Goal: Task Accomplishment & Management: Use online tool/utility

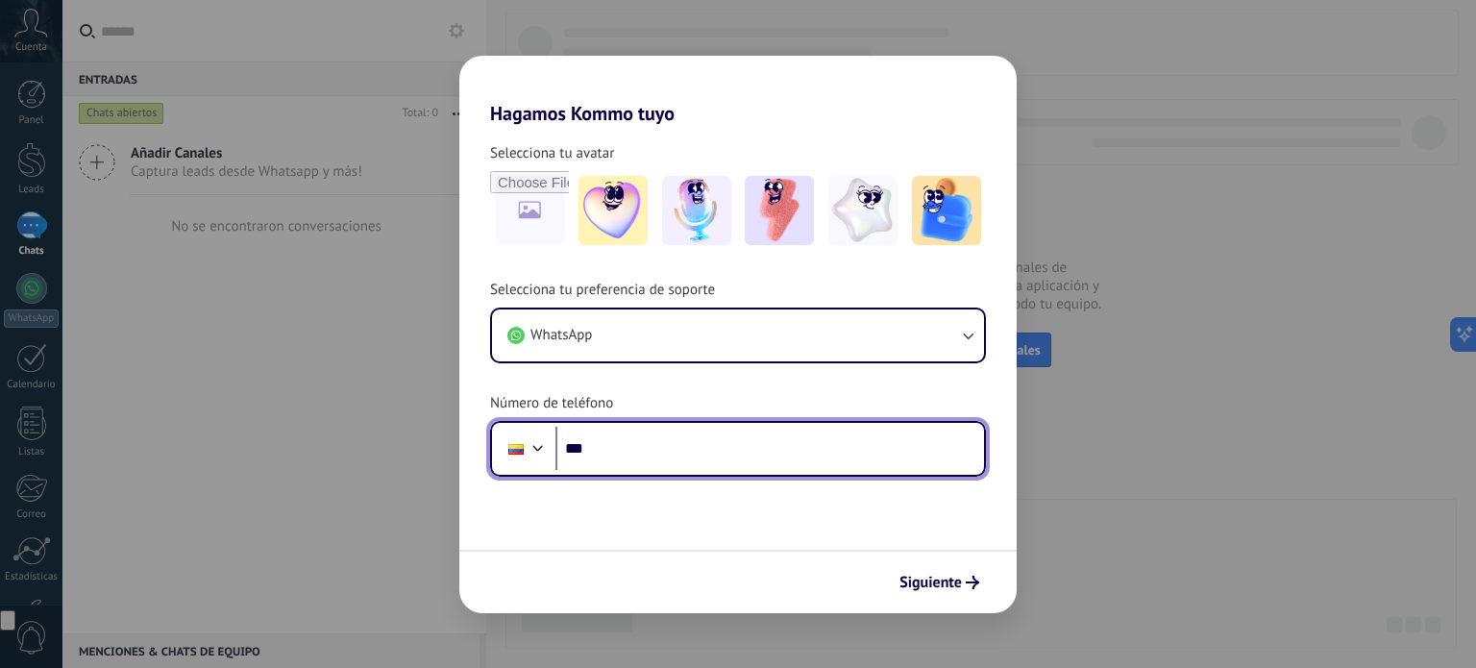
drag, startPoint x: 0, startPoint y: 0, endPoint x: 726, endPoint y: 440, distance: 849.2
click at [726, 440] on input "***" at bounding box center [769, 449] width 428 height 44
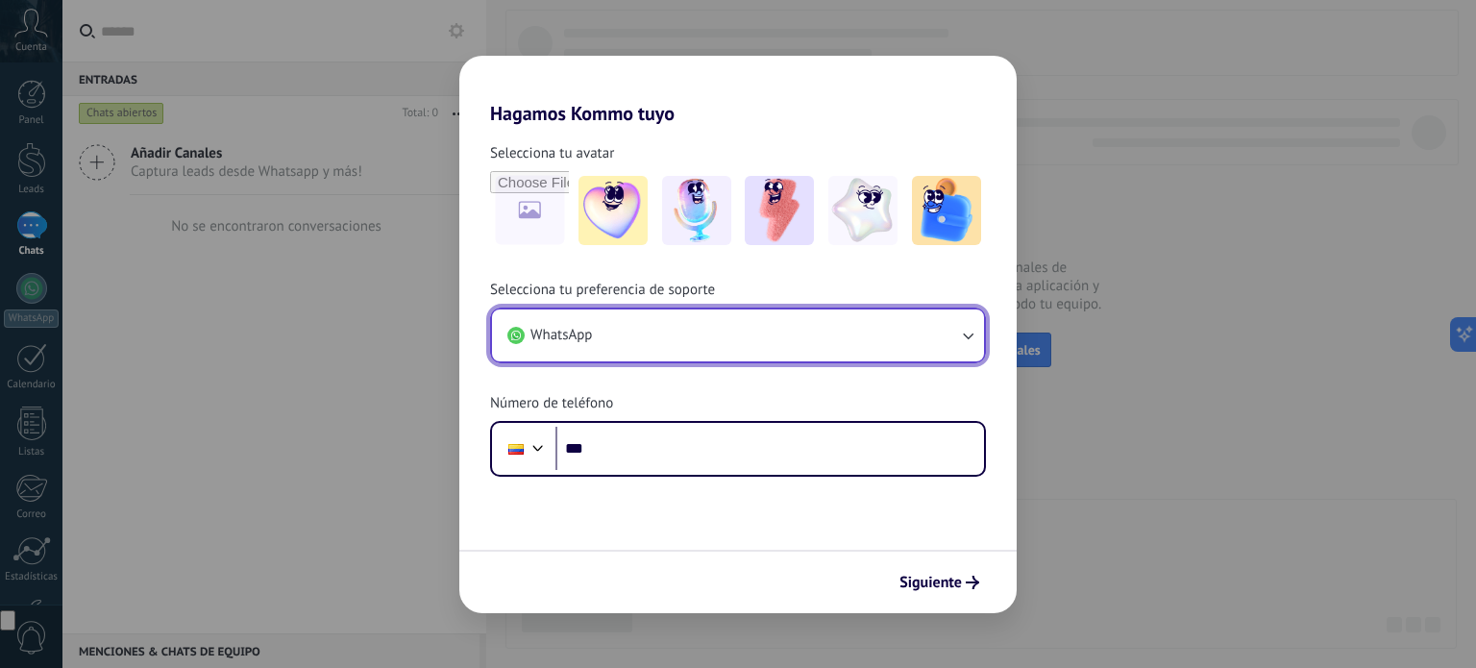
click at [738, 321] on button "WhatsApp" at bounding box center [738, 335] width 492 height 52
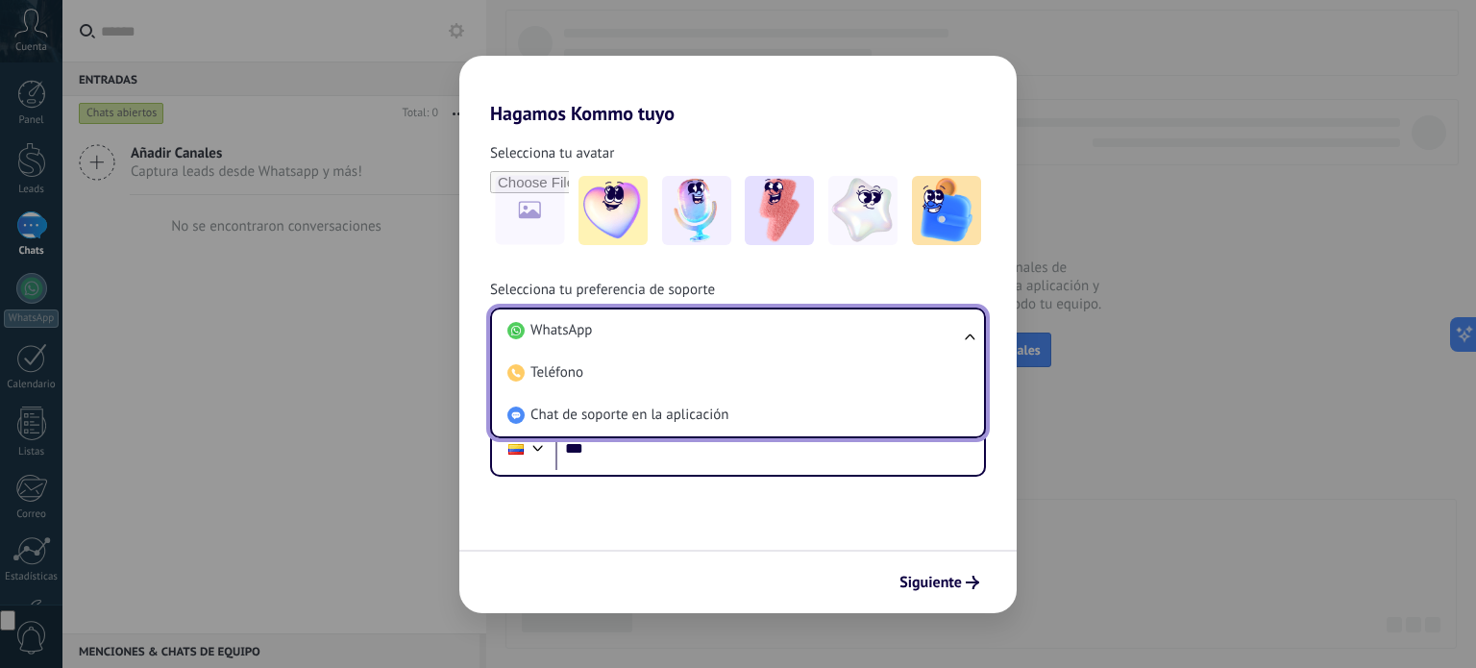
click at [674, 353] on li "Teléfono" at bounding box center [734, 373] width 469 height 42
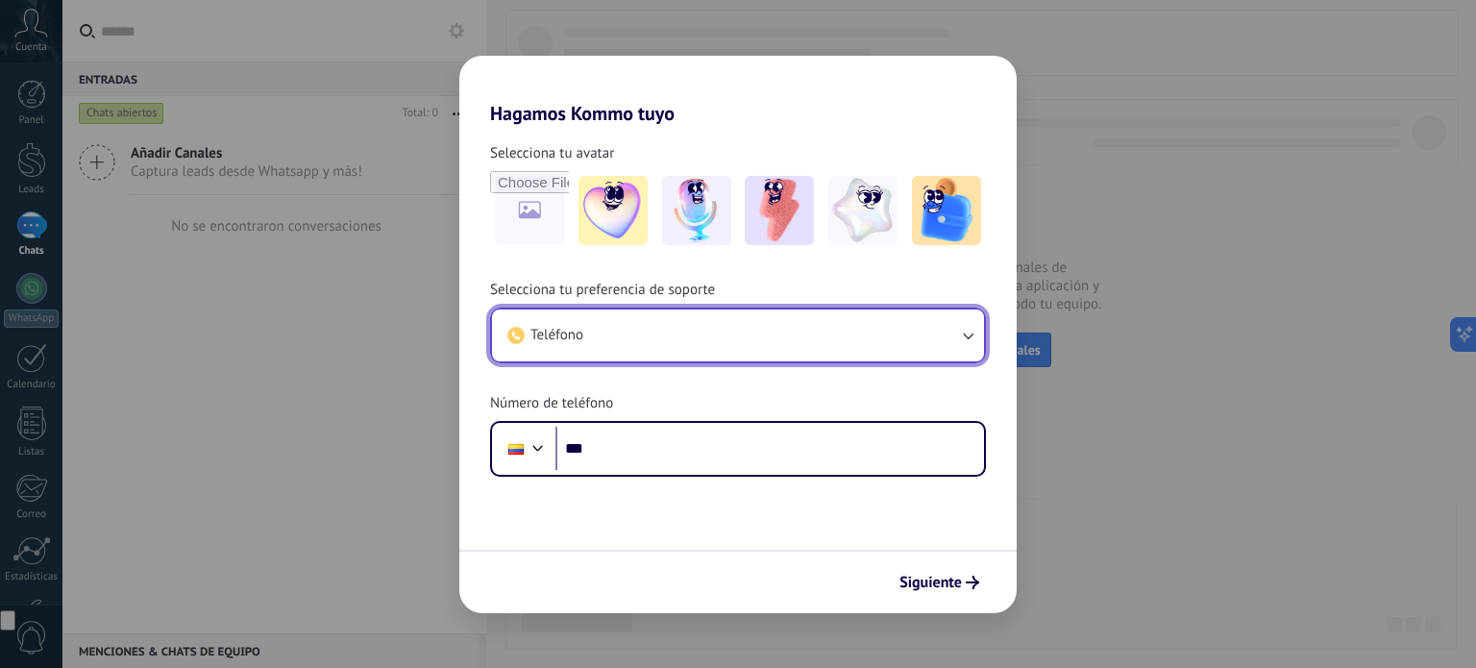
click at [667, 330] on button "Teléfono" at bounding box center [738, 335] width 492 height 52
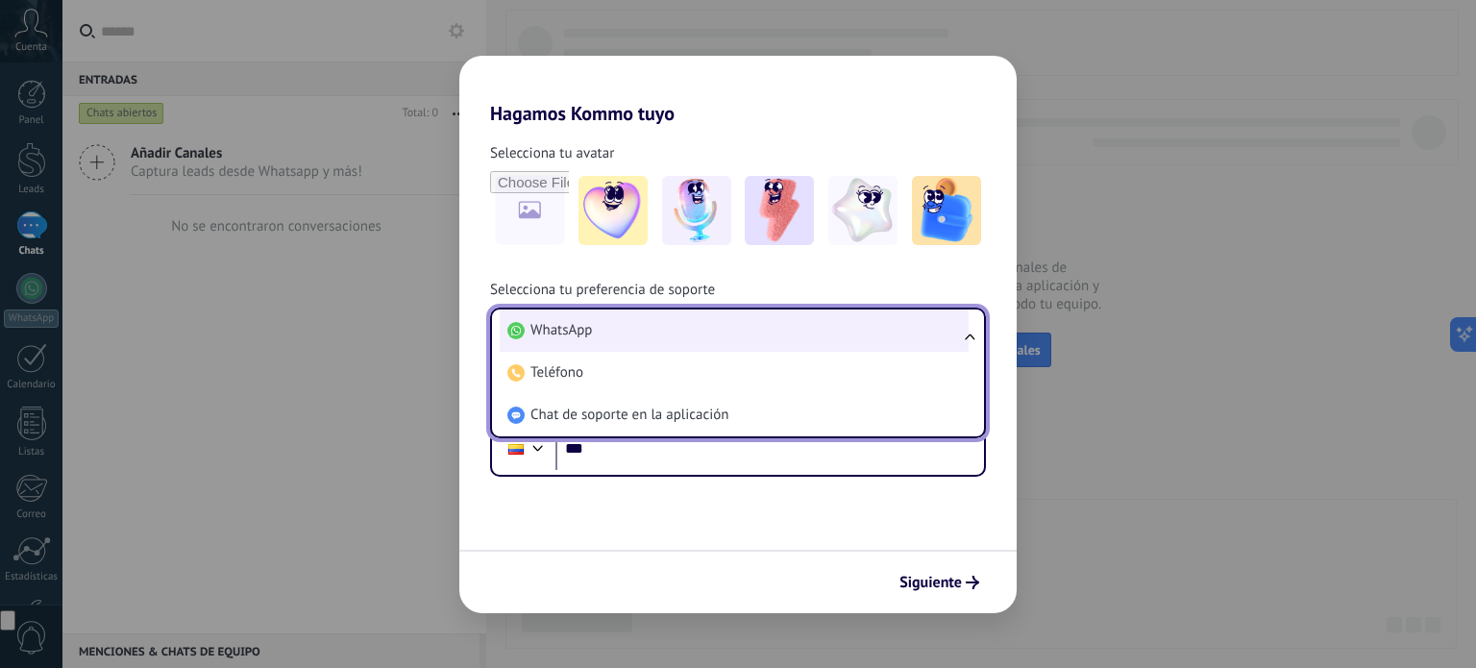
click at [626, 337] on li "WhatsApp" at bounding box center [734, 330] width 469 height 42
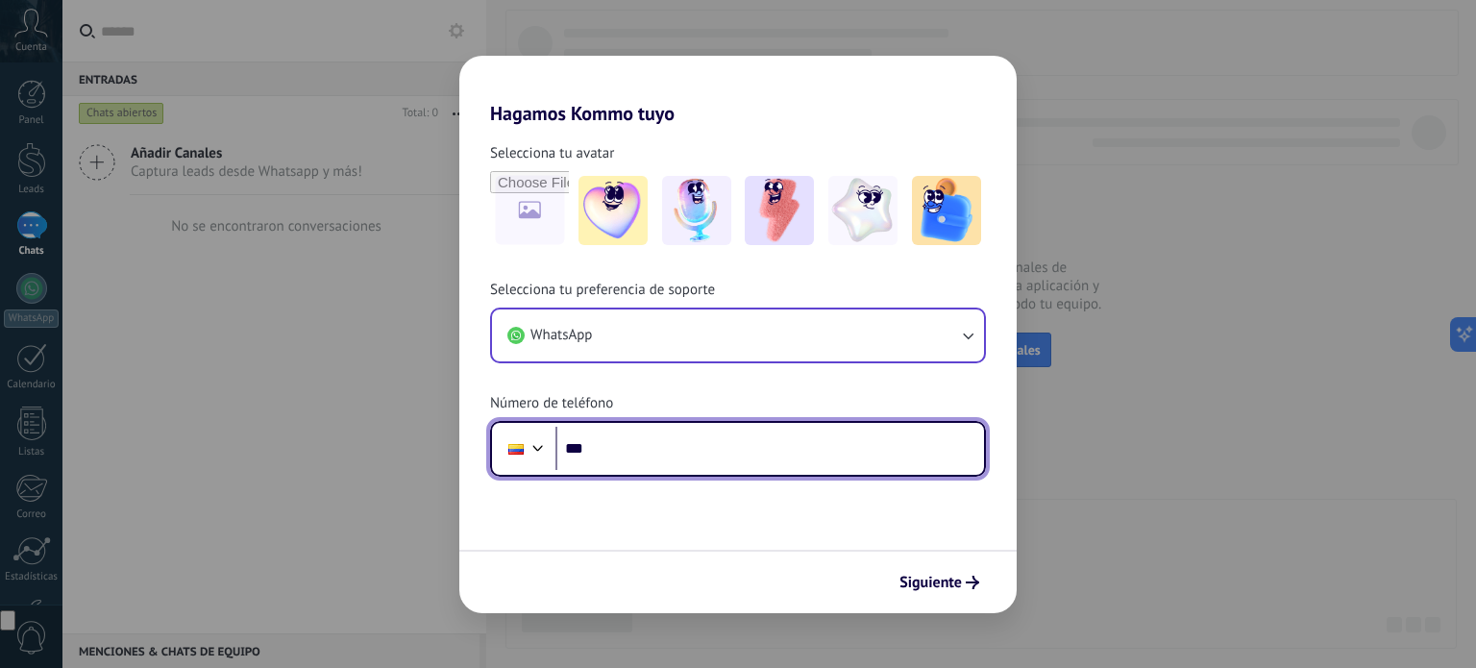
click at [668, 439] on input "***" at bounding box center [769, 449] width 428 height 44
type input "**********"
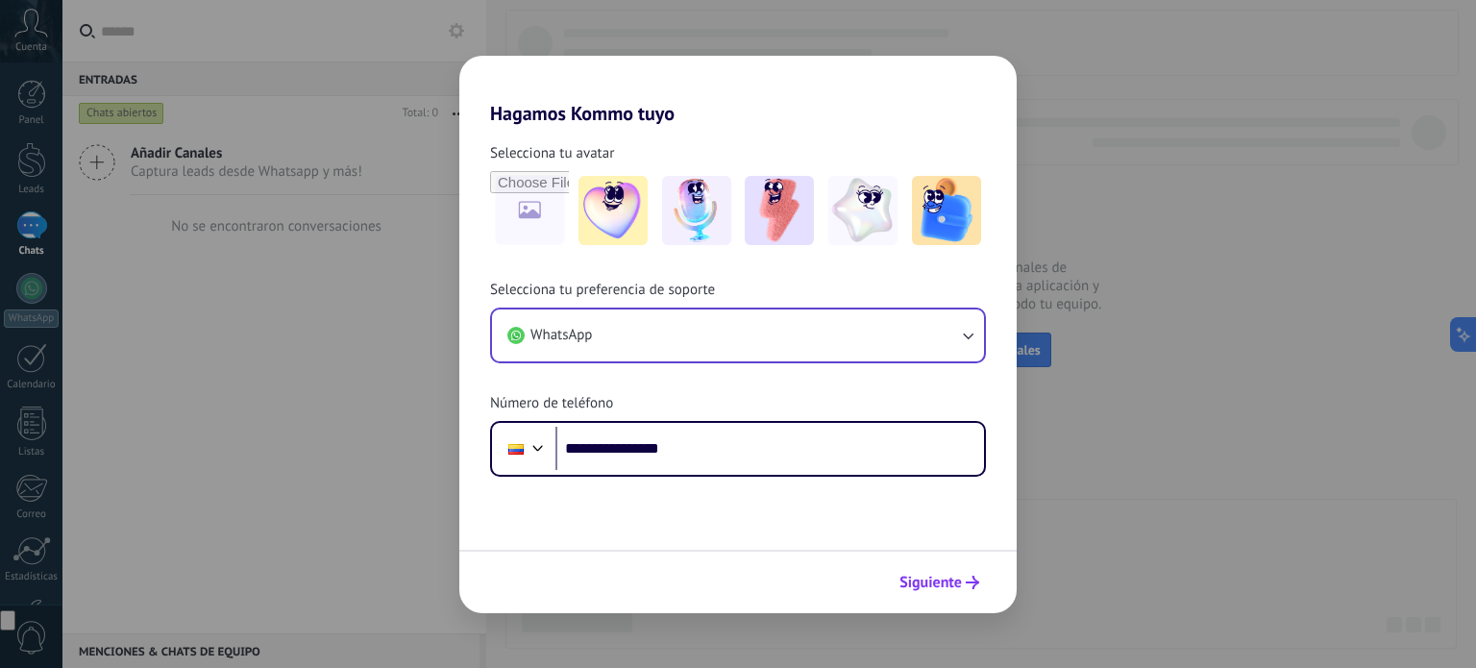
click at [902, 585] on span "Siguiente" at bounding box center [930, 581] width 62 height 13
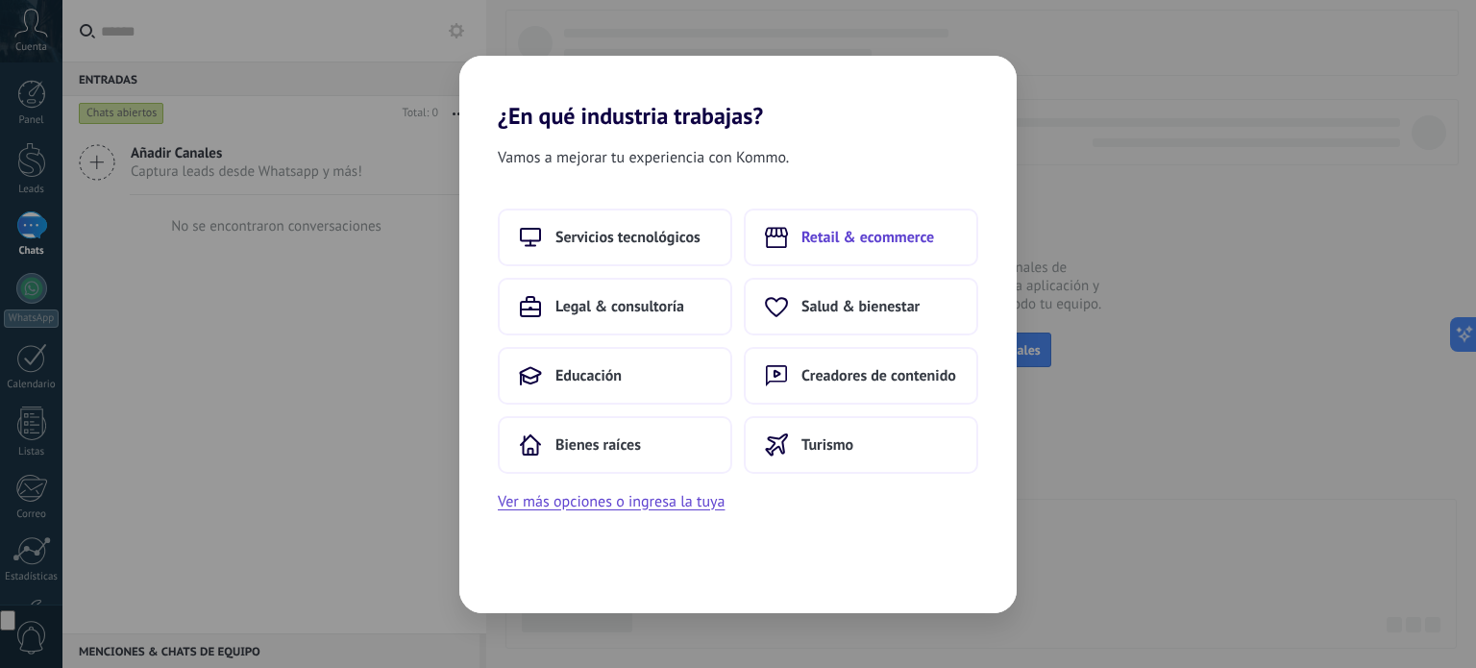
click at [819, 234] on span "Retail & ecommerce" at bounding box center [867, 237] width 133 height 19
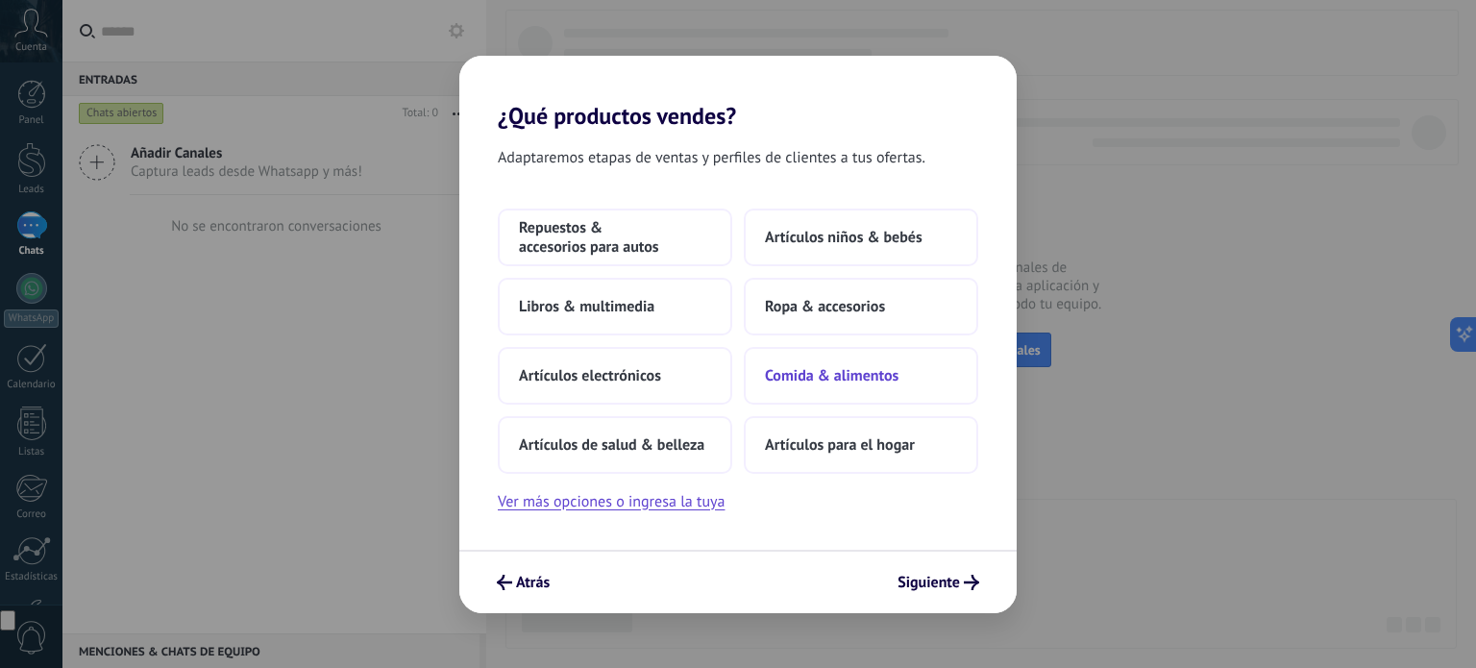
click at [820, 391] on button "Comida & alimentos" at bounding box center [861, 376] width 234 height 58
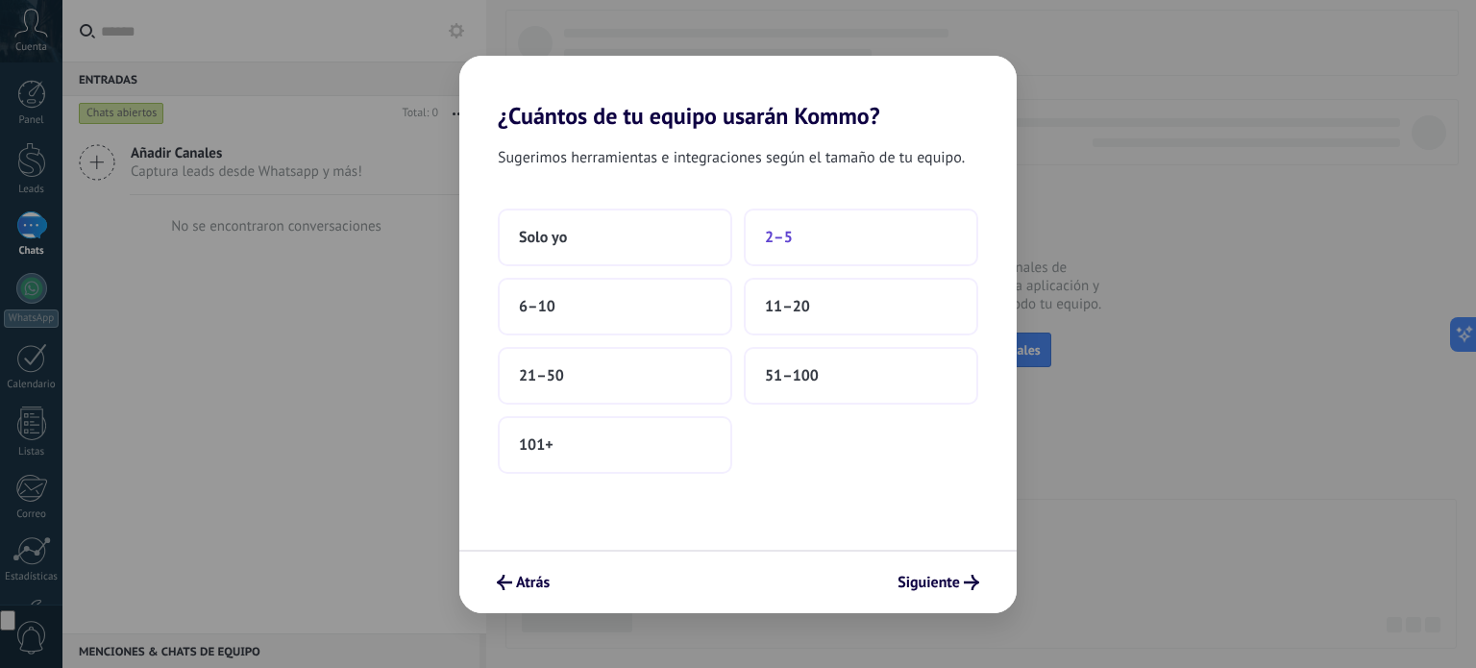
click at [781, 241] on span "2–5" at bounding box center [779, 237] width 28 height 19
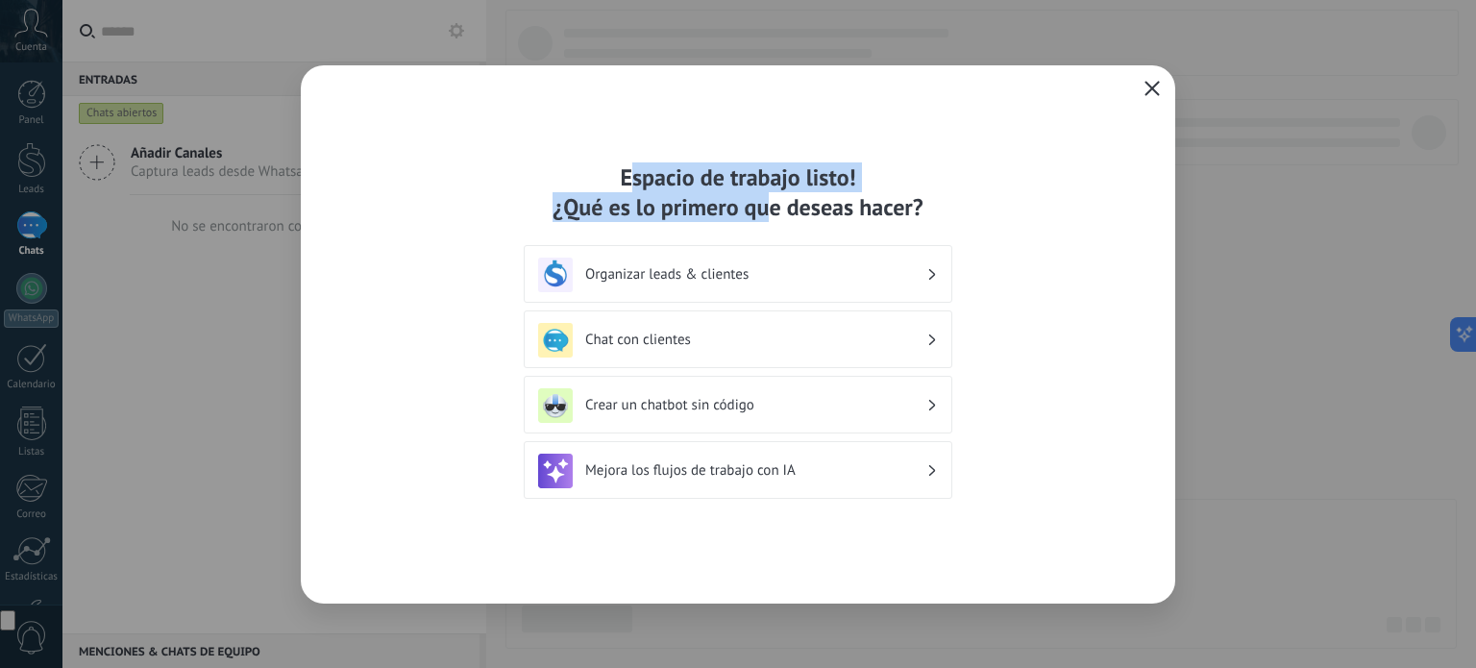
drag, startPoint x: 634, startPoint y: 178, endPoint x: 780, endPoint y: 197, distance: 147.3
click at [778, 197] on div "Espacio de trabajo listo! ¿Qué es lo primero que deseas hacer?" at bounding box center [738, 192] width 428 height 60
click at [663, 193] on div "Espacio de trabajo listo! ¿Qué es lo primero que deseas hacer?" at bounding box center [738, 192] width 428 height 60
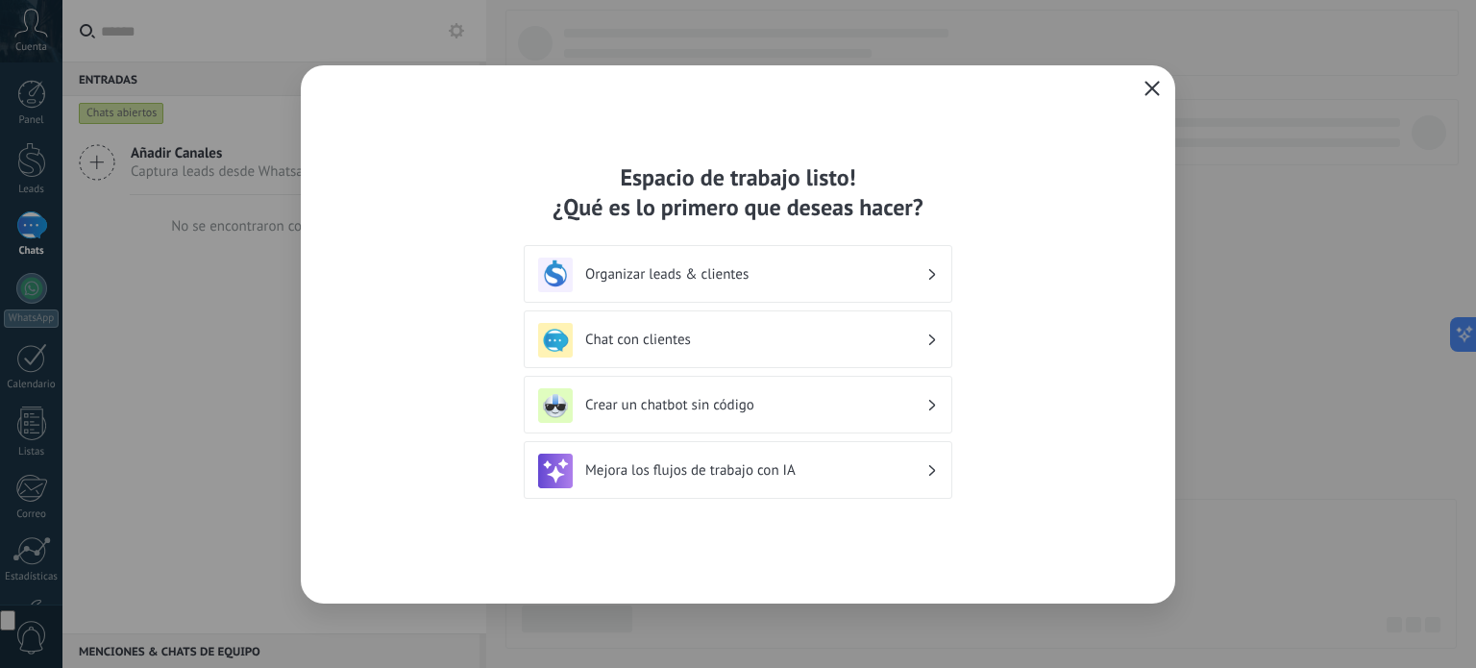
click at [680, 323] on div "Chat con clientes" at bounding box center [738, 340] width 400 height 35
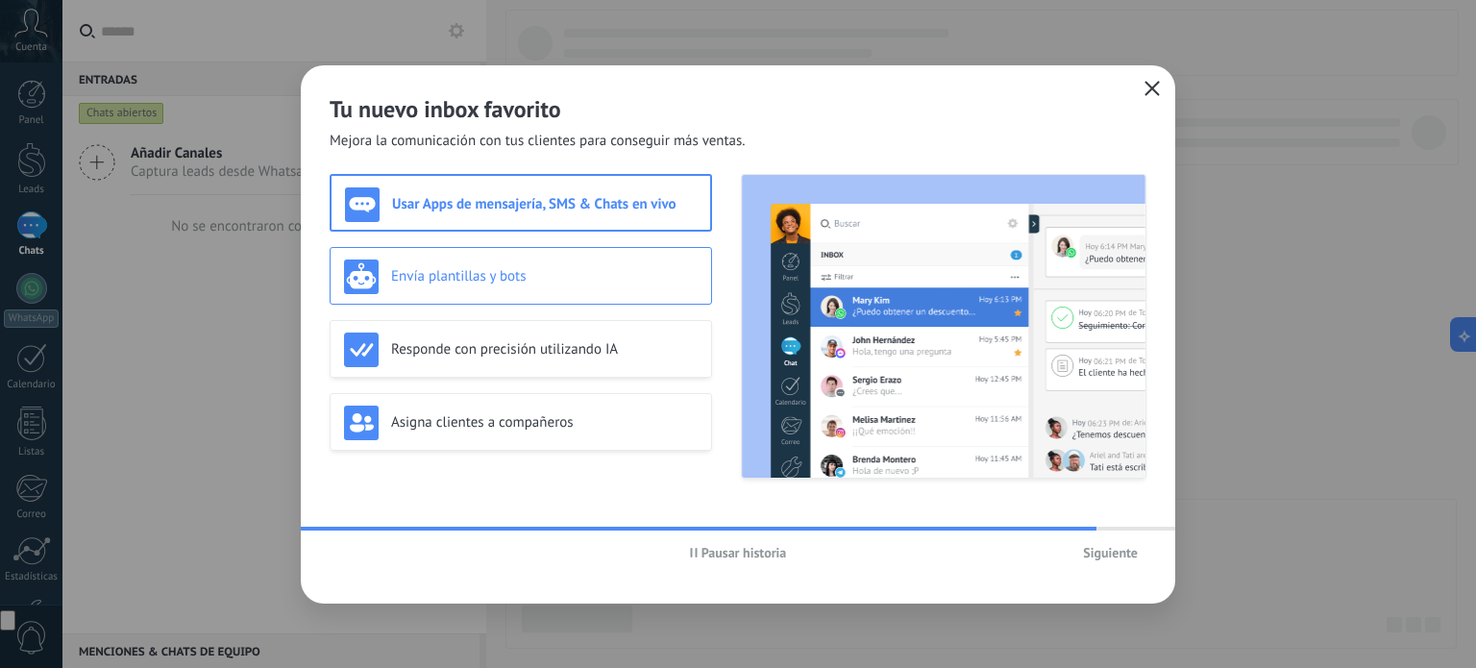
click at [538, 268] on h3 "Envía plantillas y bots" at bounding box center [544, 276] width 306 height 18
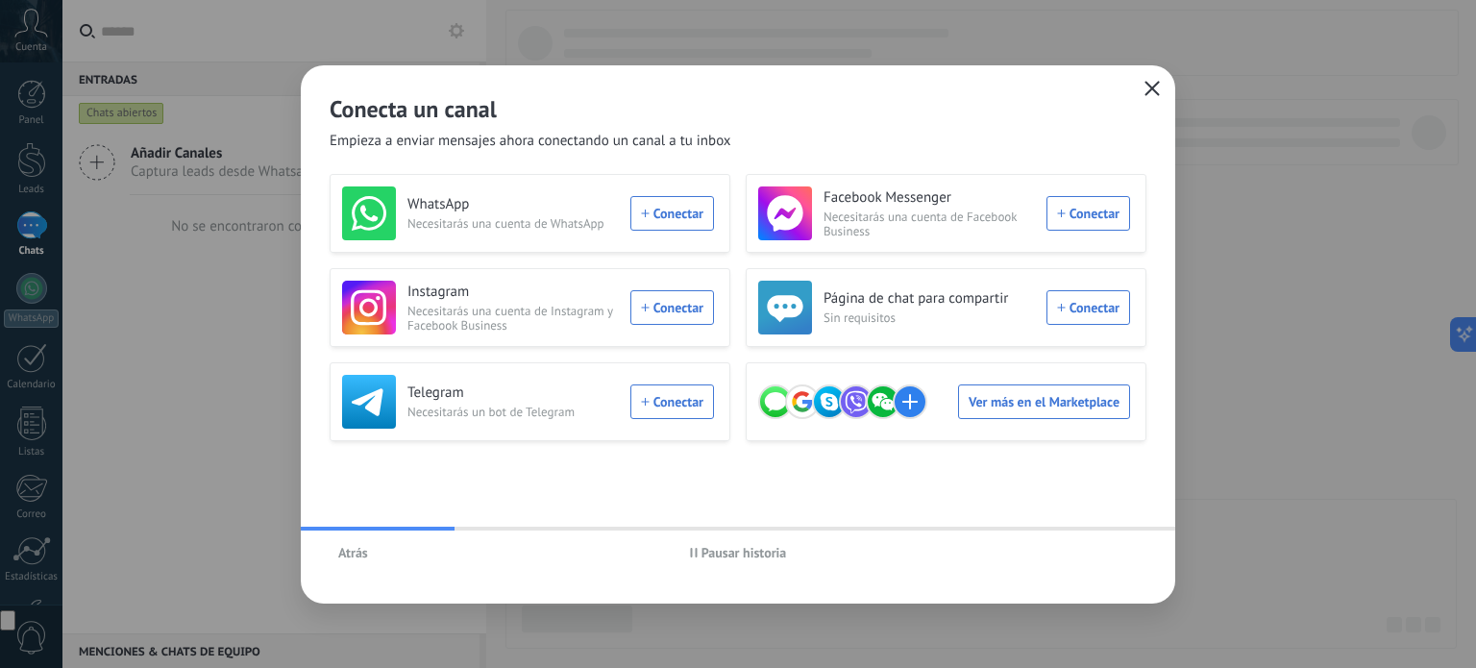
click at [354, 552] on span "Atrás" at bounding box center [353, 552] width 30 height 13
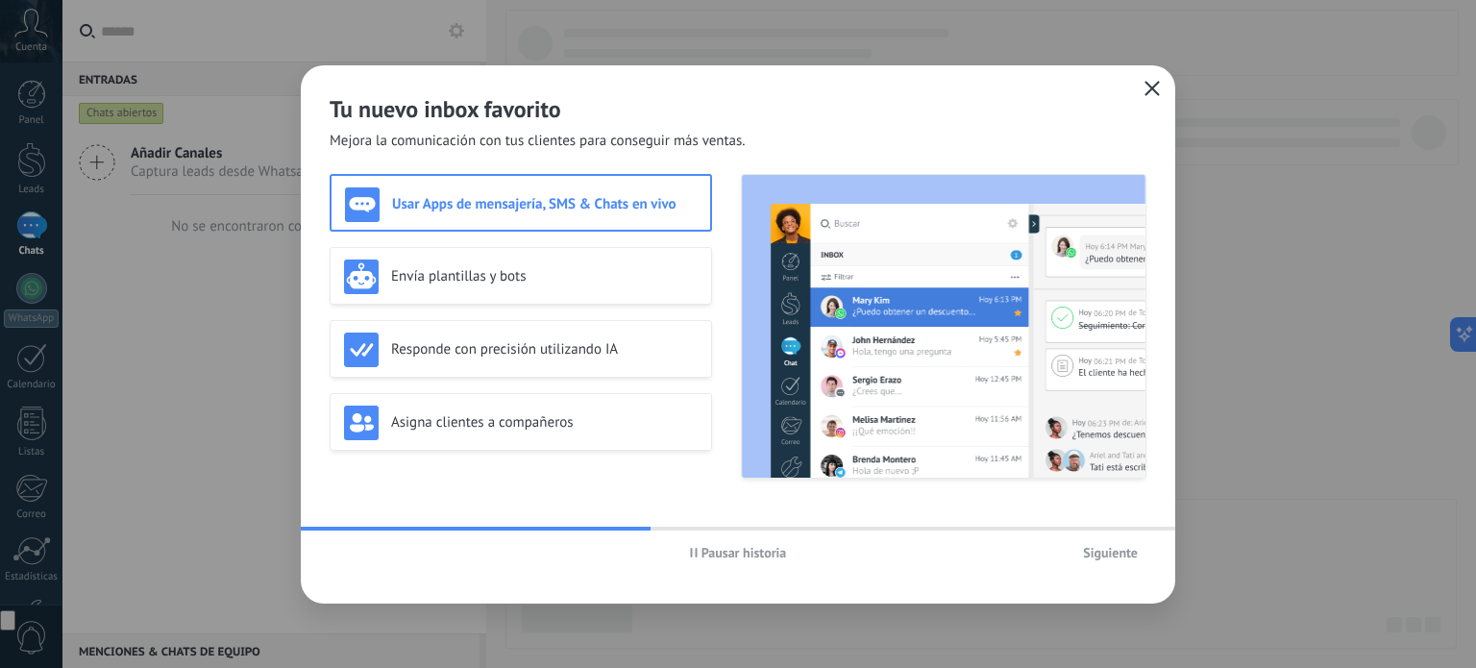
click at [528, 209] on h3 "Usar Apps de mensajería, SMS & Chats en vivo" at bounding box center [544, 204] width 305 height 18
click at [1095, 555] on span "Siguiente" at bounding box center [1110, 552] width 55 height 13
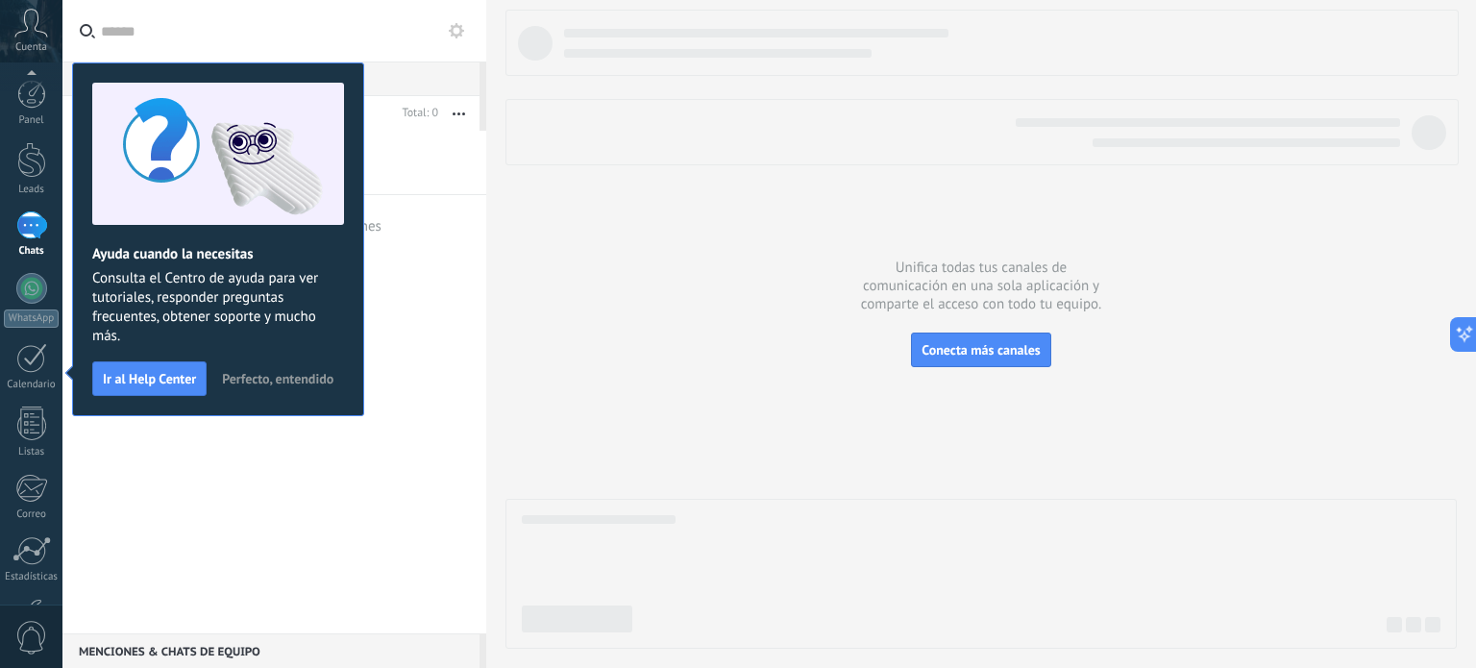
scroll to position [131, 0]
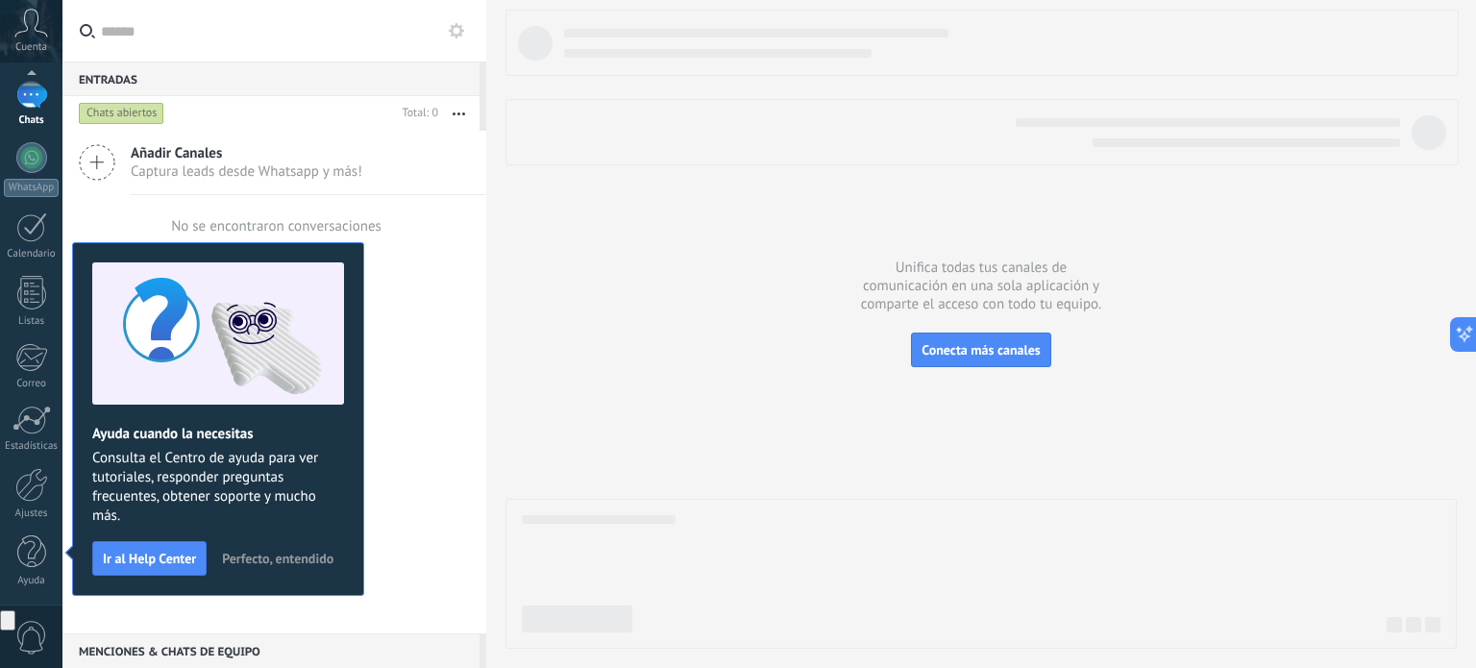
click at [296, 551] on span "Perfecto, entendido" at bounding box center [277, 557] width 111 height 13
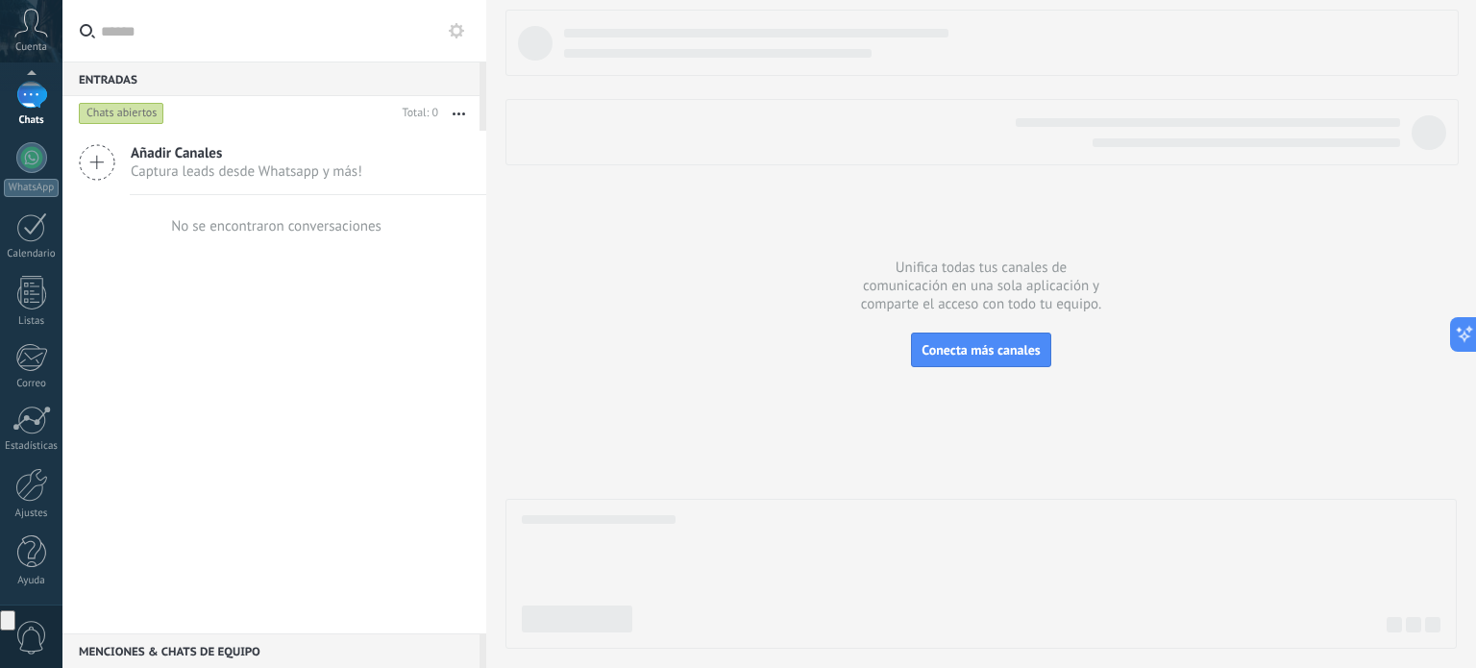
click at [267, 162] on span "Captura leads desde Whatsapp y más!" at bounding box center [247, 171] width 232 height 18
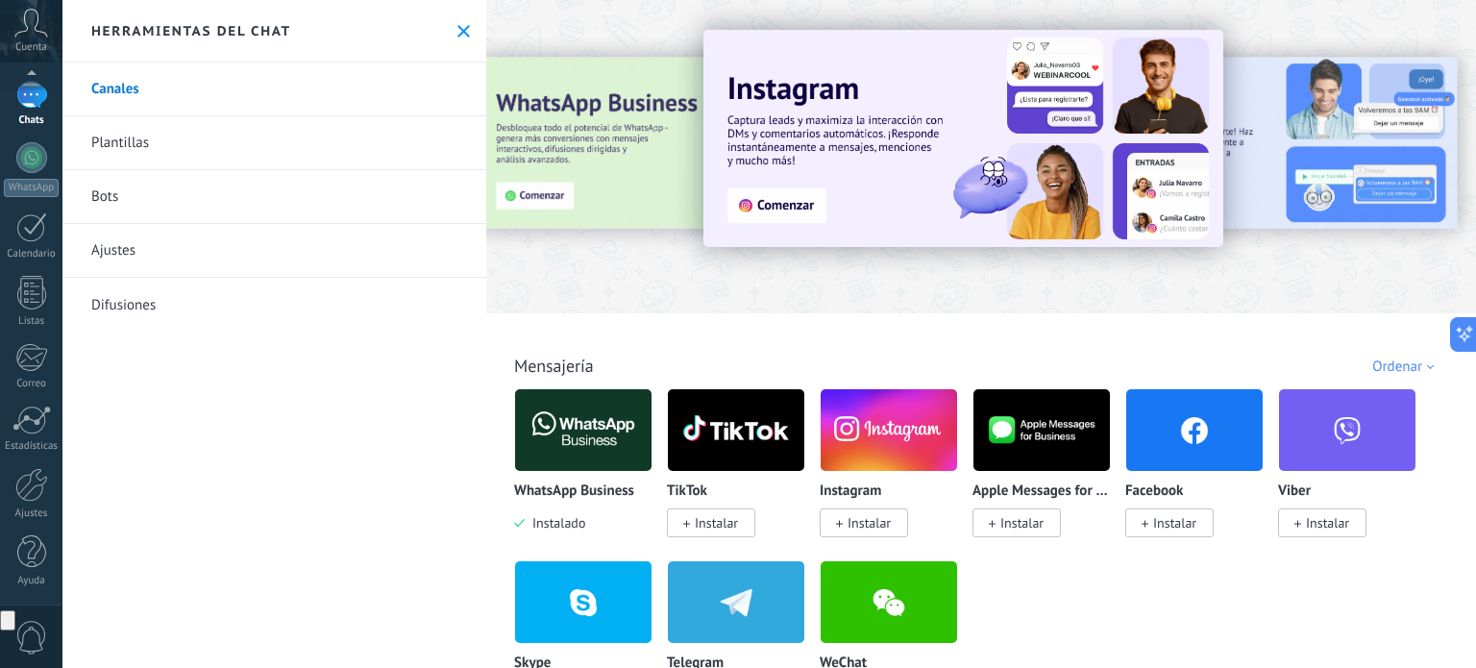
click at [859, 522] on span "Instalar" at bounding box center [868, 522] width 43 height 17
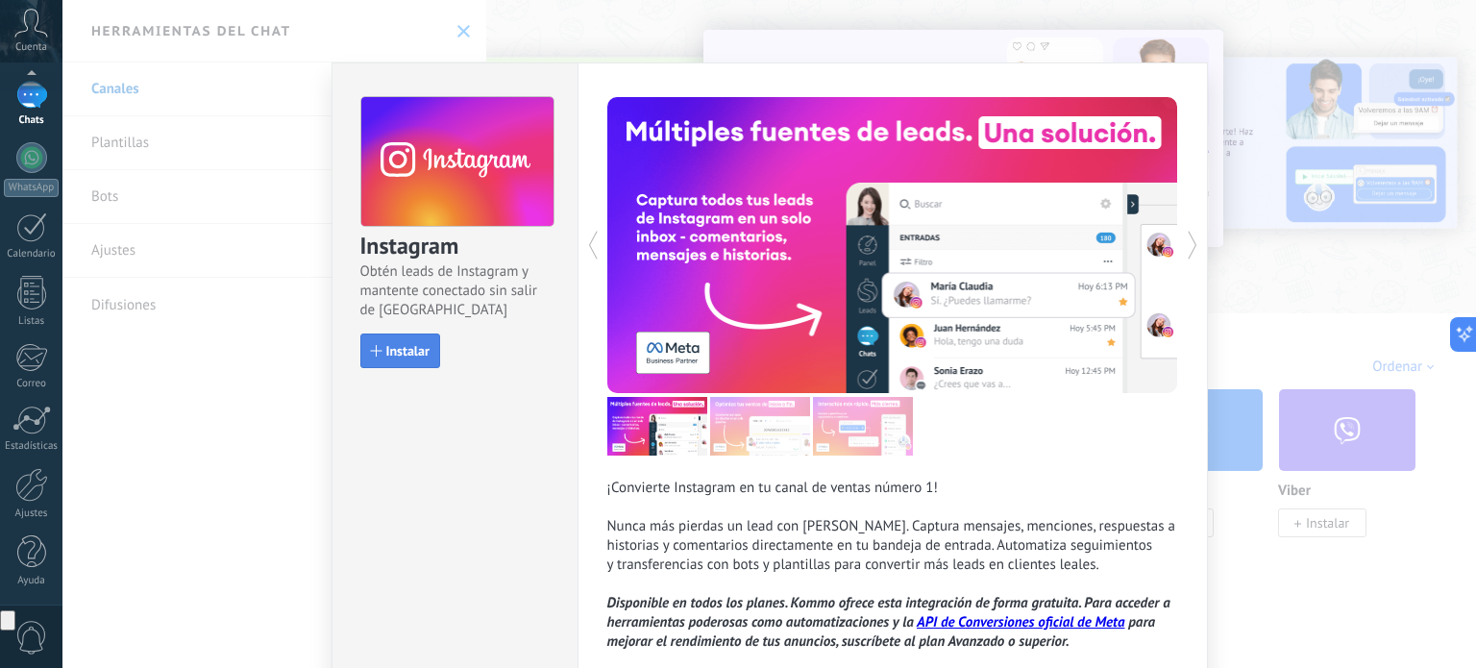
click at [410, 352] on span "Instalar" at bounding box center [407, 350] width 43 height 13
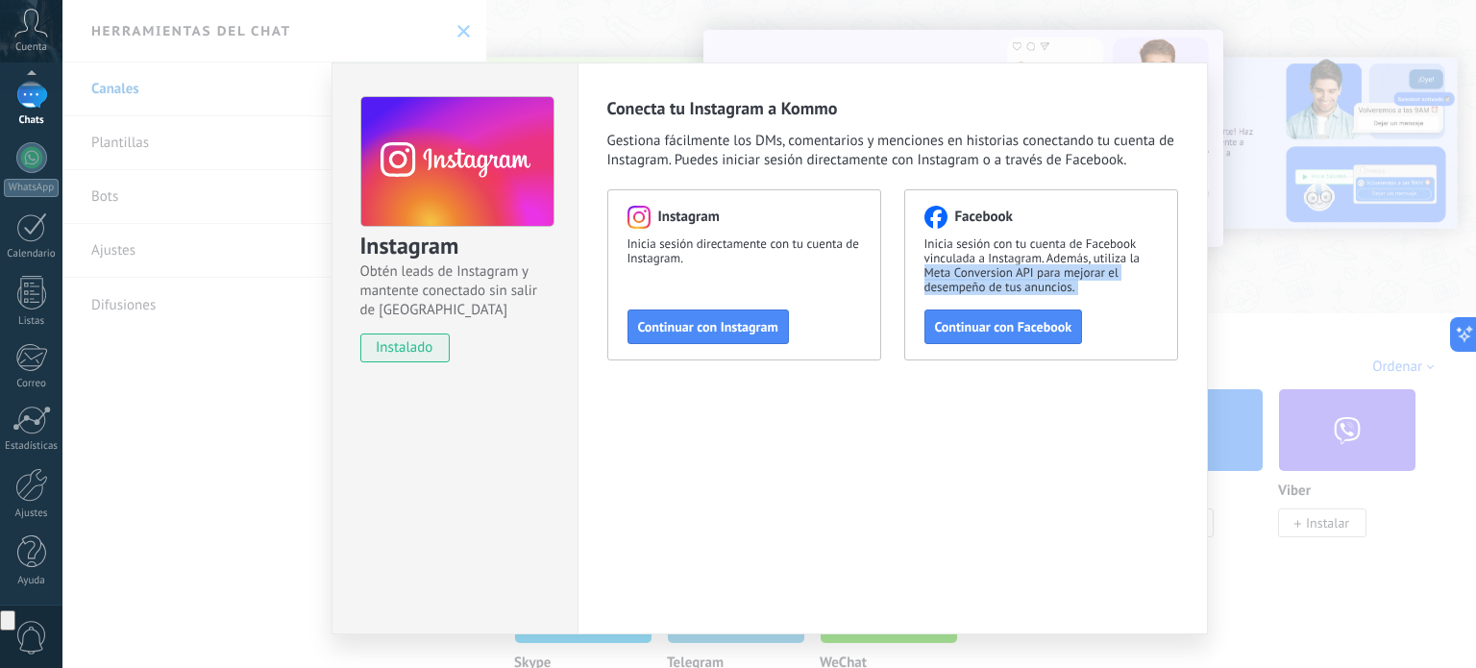
drag, startPoint x: 923, startPoint y: 280, endPoint x: 1053, endPoint y: 306, distance: 132.5
click at [1053, 306] on div "Facebook Inicia sesión con tu cuenta de Facebook vinculada a Instagram. Además,…" at bounding box center [1041, 274] width 274 height 171
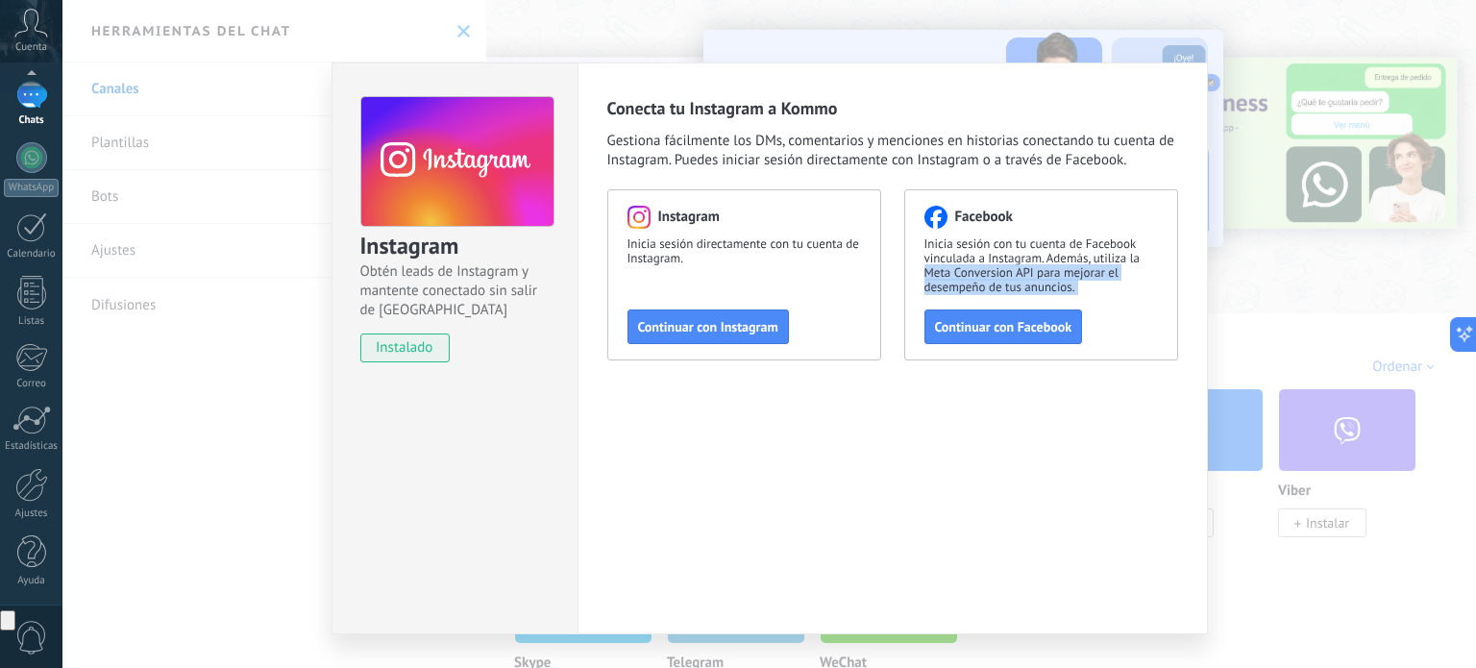
click at [1053, 306] on div "Facebook Inicia sesión con tu cuenta de Facebook vinculada a Instagram. Además,…" at bounding box center [1041, 274] width 274 height 171
click at [712, 331] on span "Continuar con Instagram" at bounding box center [708, 326] width 140 height 13
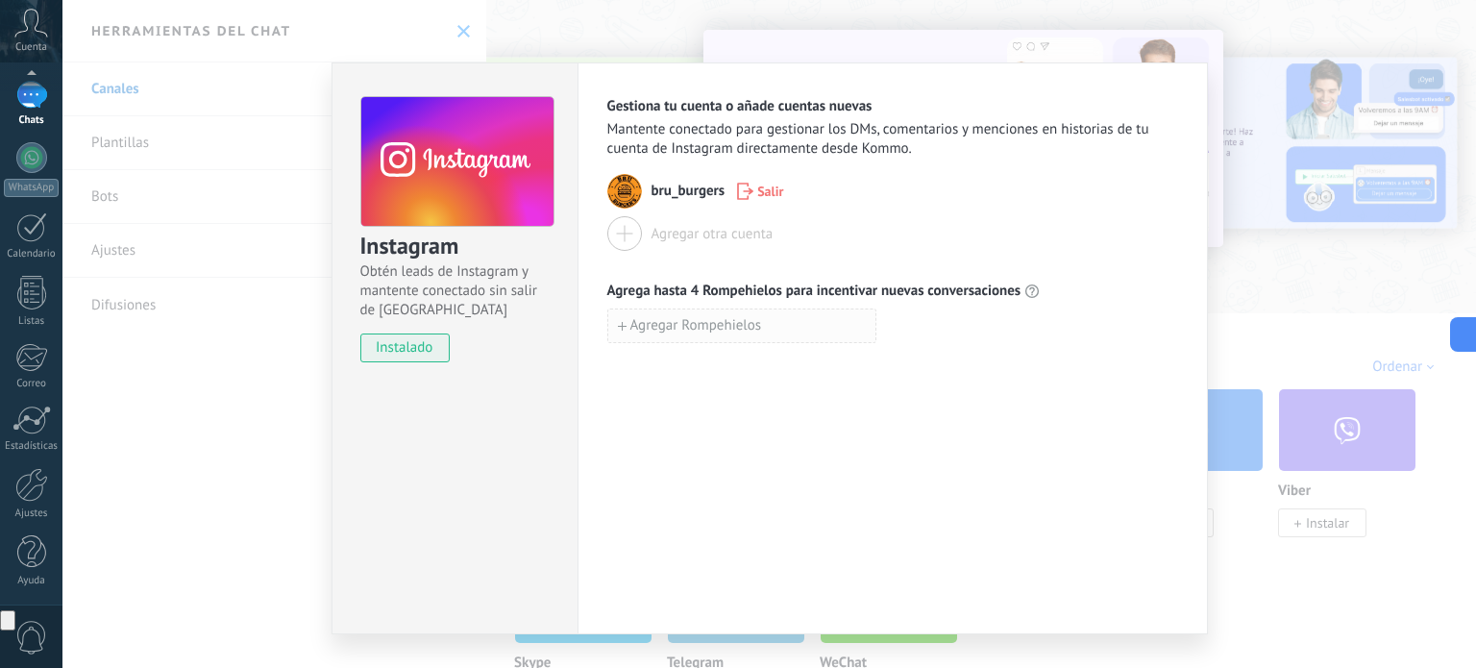
click at [730, 322] on span "Agregar Rompehielos" at bounding box center [696, 325] width 132 height 13
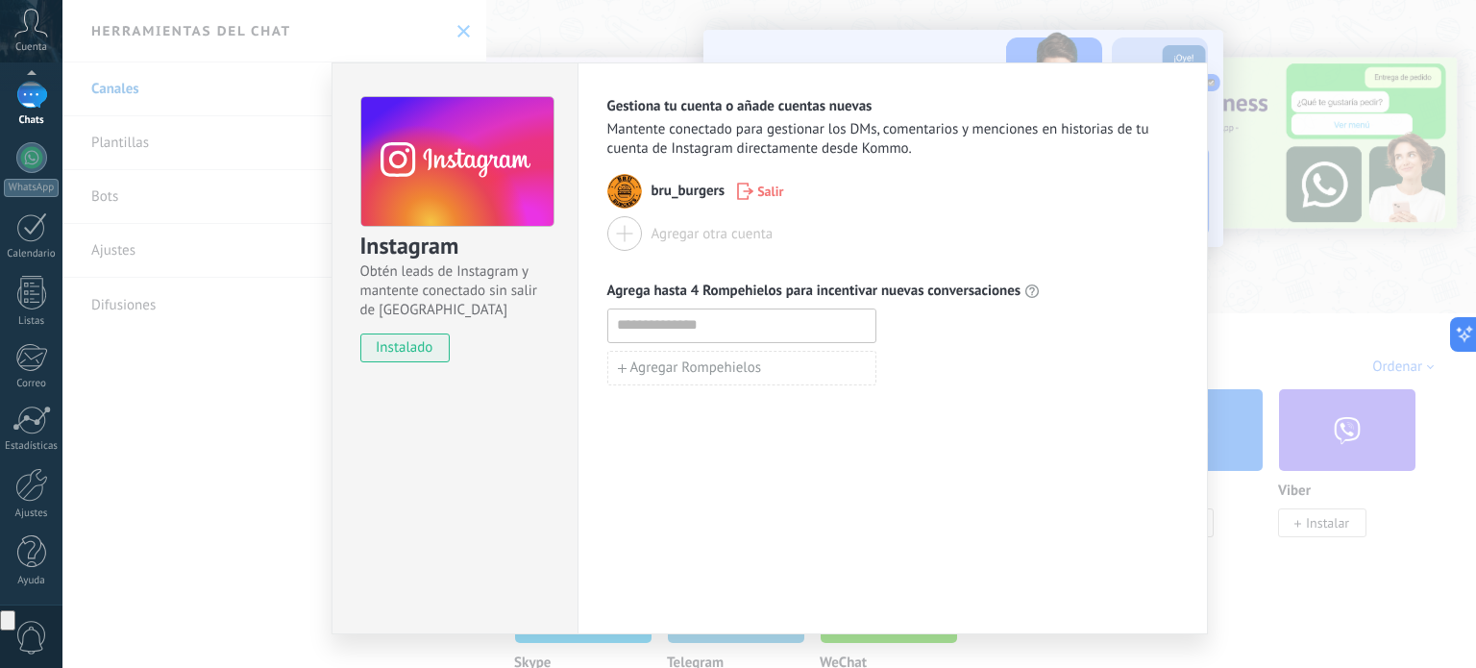
click at [996, 337] on div at bounding box center [892, 325] width 571 height 35
click at [1207, 61] on div "Instagram Obtén leads de Instagram y mantente conectado sin salir de Kommo inst…" at bounding box center [768, 334] width 1413 height 668
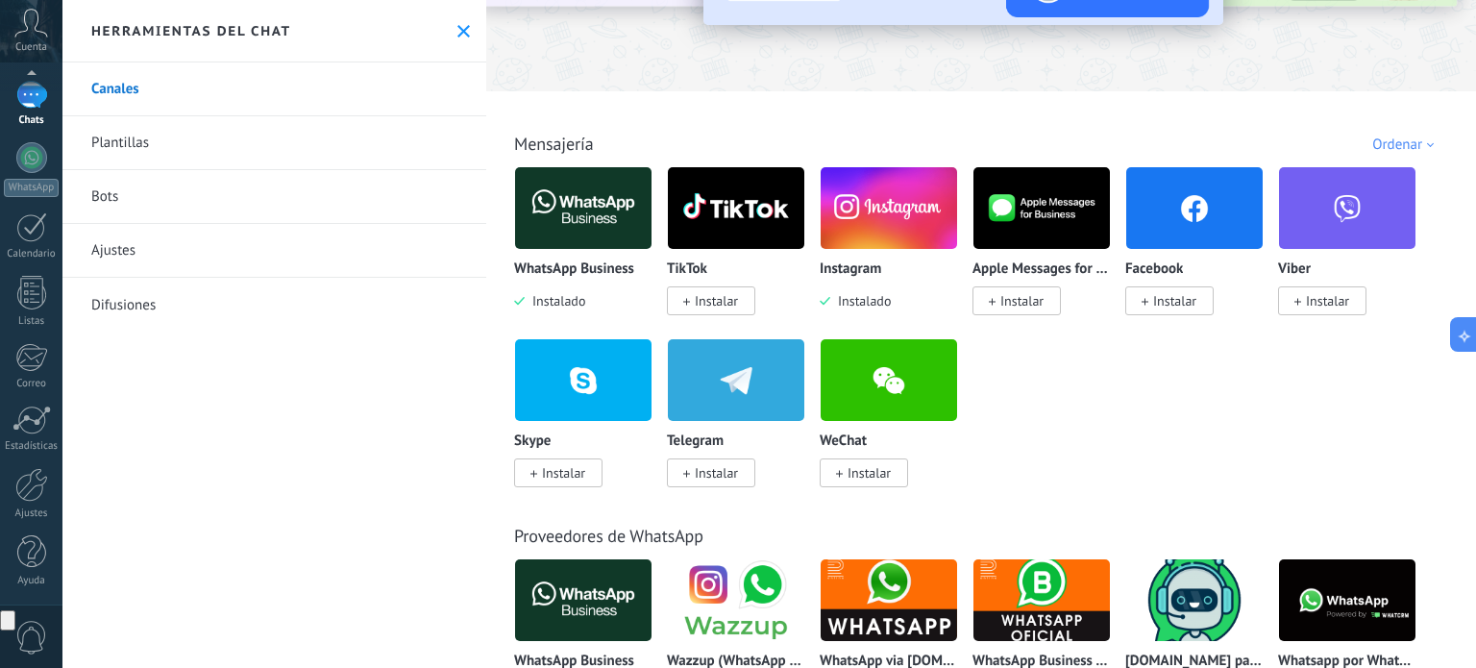
scroll to position [223, 0]
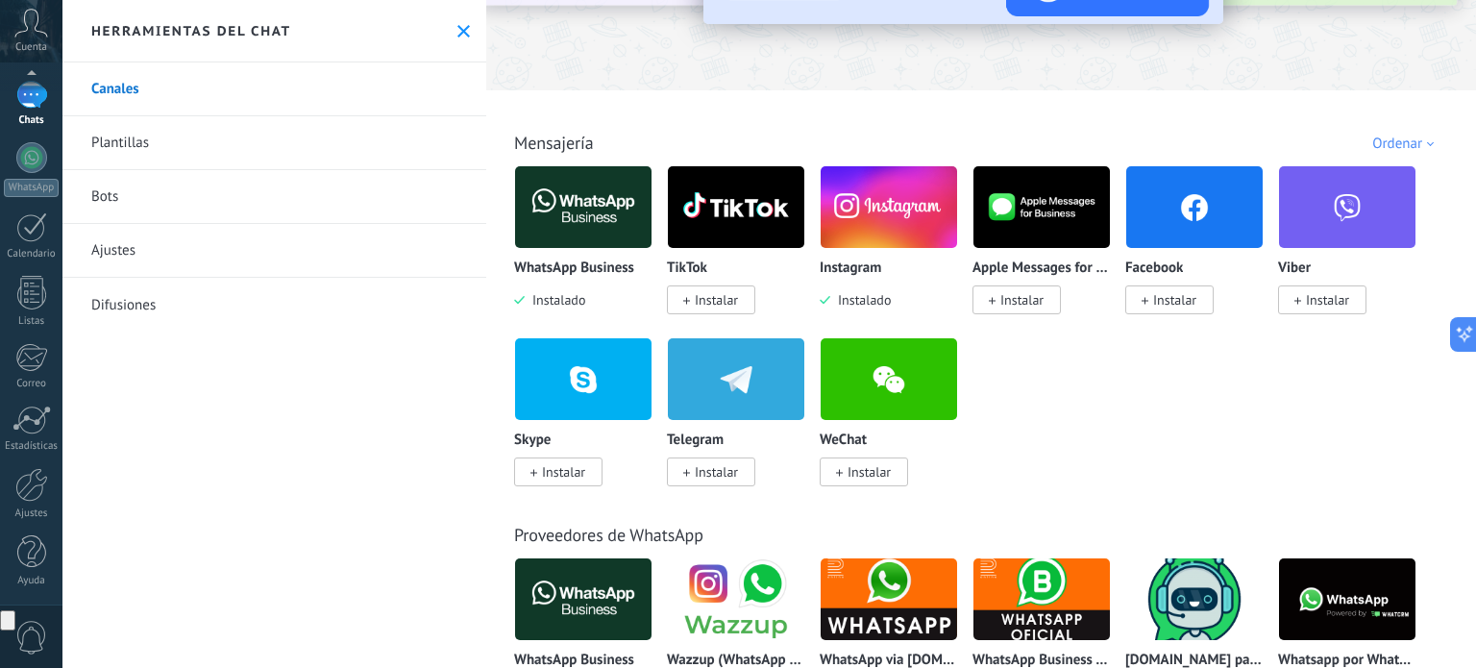
click at [519, 214] on img at bounding box center [583, 206] width 136 height 93
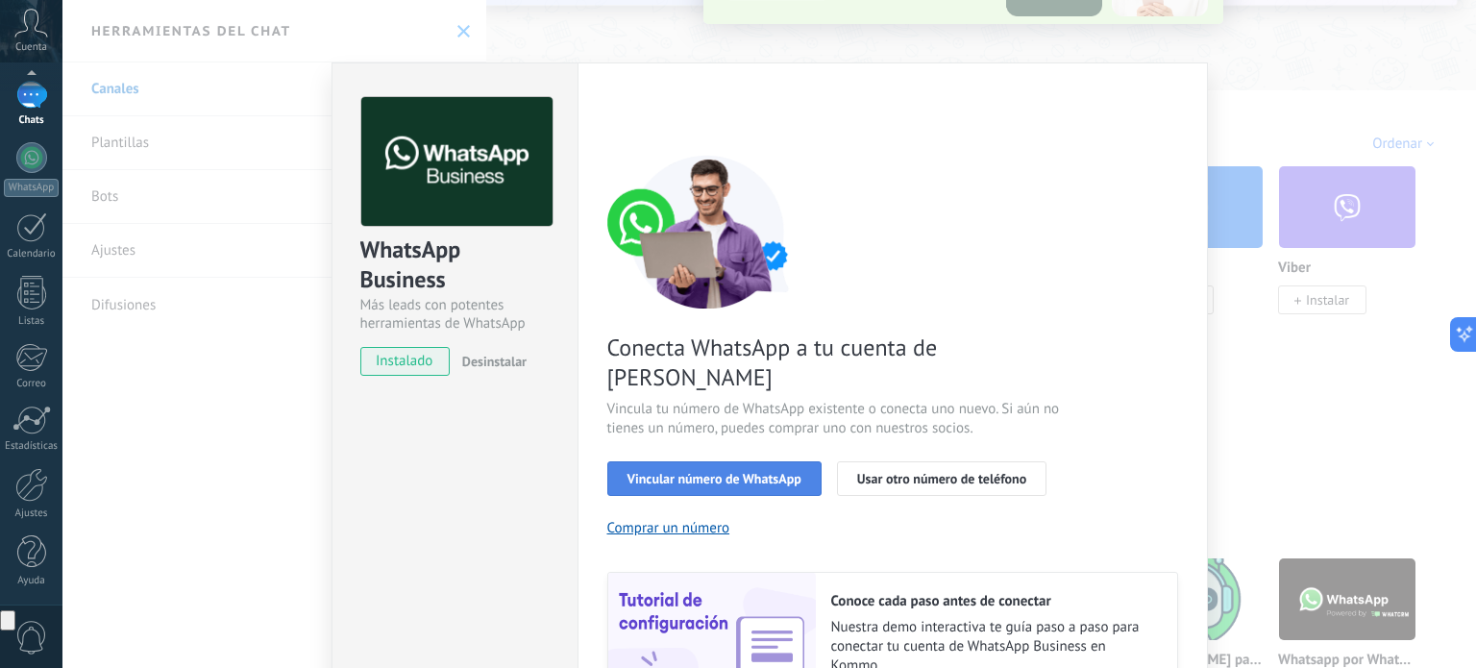
click at [784, 472] on span "Vincular número de WhatsApp" at bounding box center [714, 478] width 174 height 13
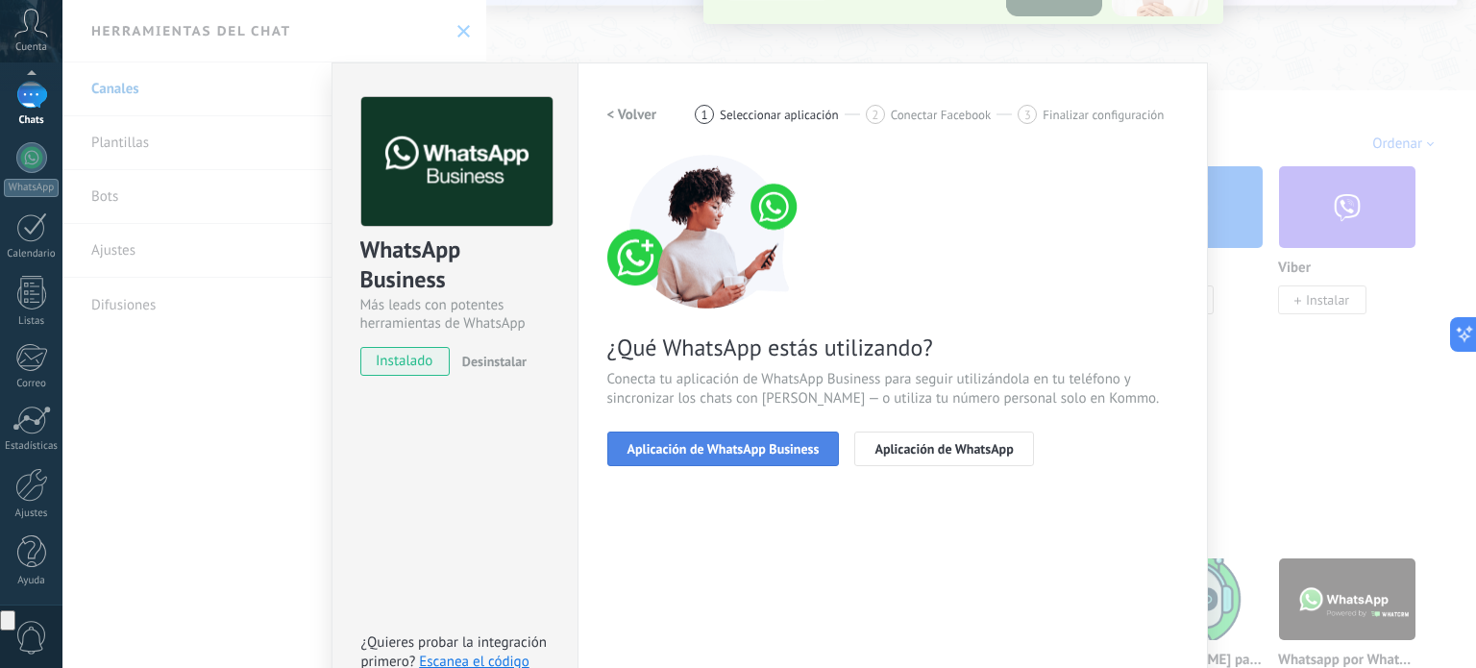
click at [770, 446] on span "Aplicación de WhatsApp Business" at bounding box center [723, 448] width 192 height 13
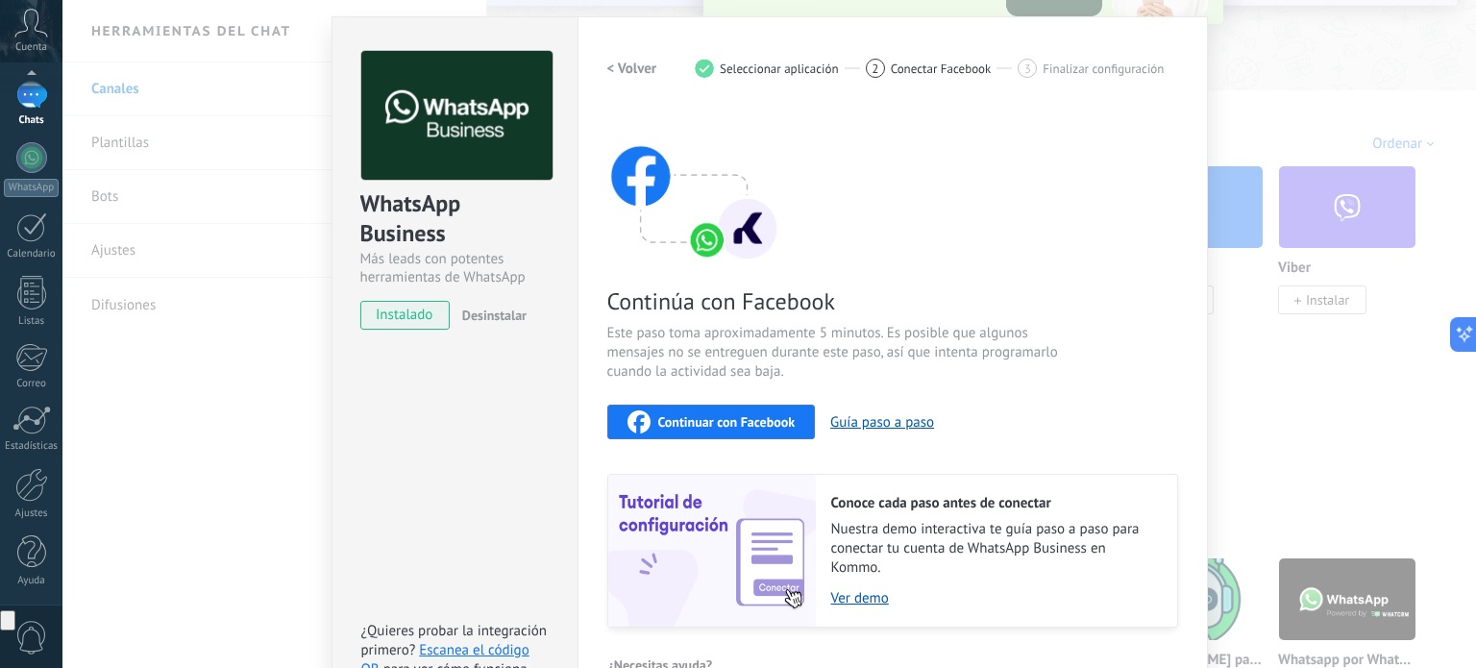
scroll to position [162, 0]
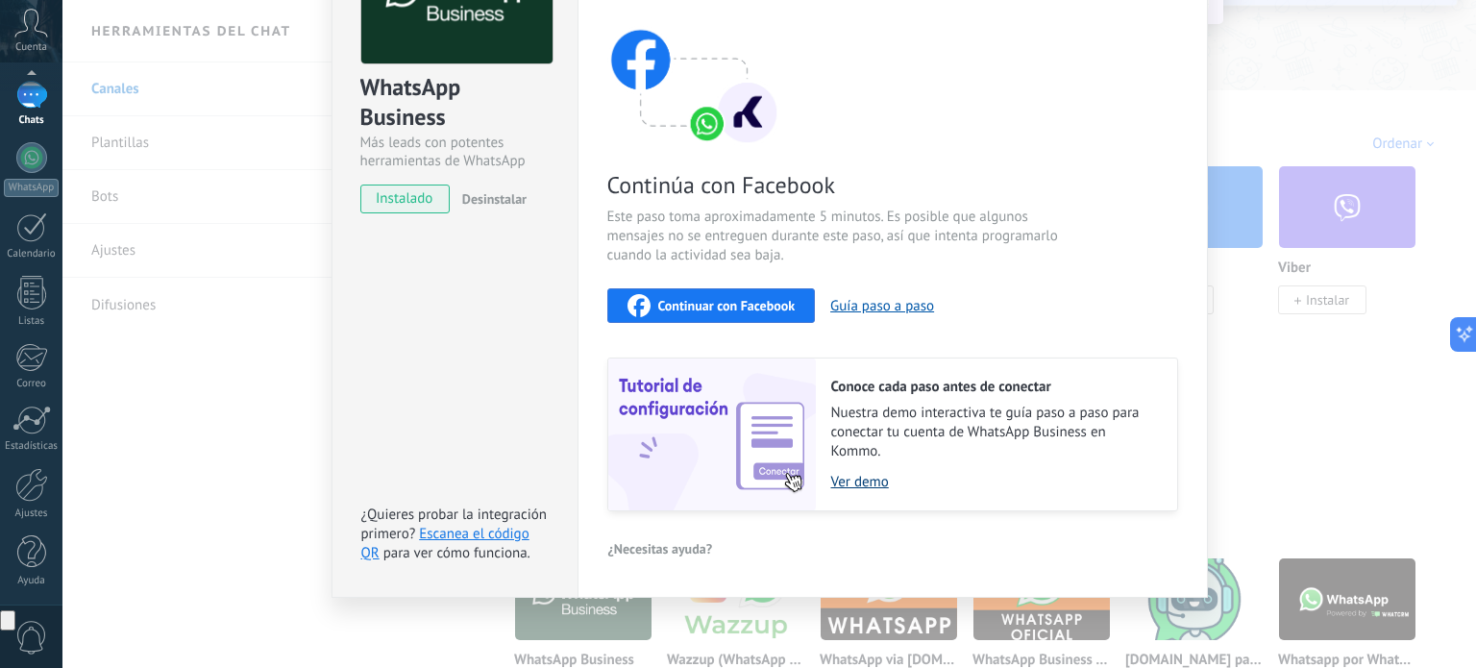
click at [858, 477] on link "Ver demo" at bounding box center [994, 482] width 327 height 18
click at [723, 300] on span "Continuar con Facebook" at bounding box center [726, 305] width 137 height 13
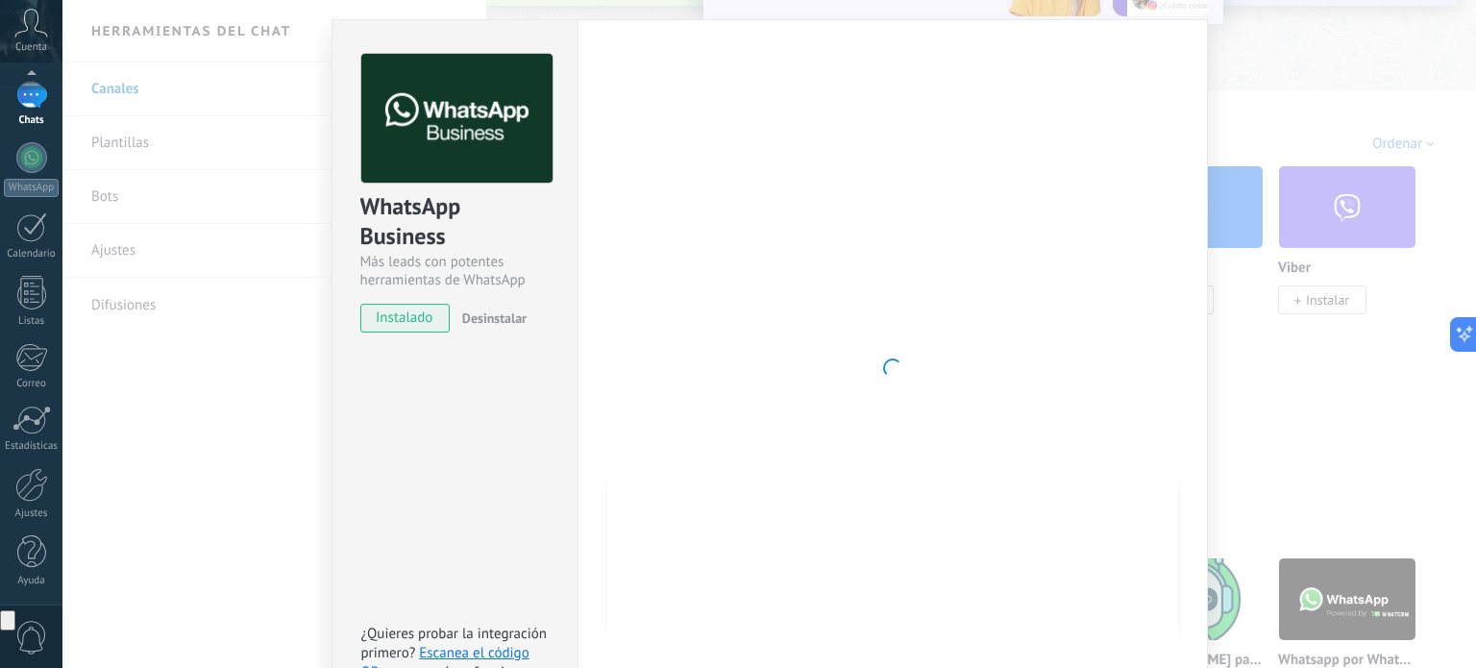
scroll to position [24, 0]
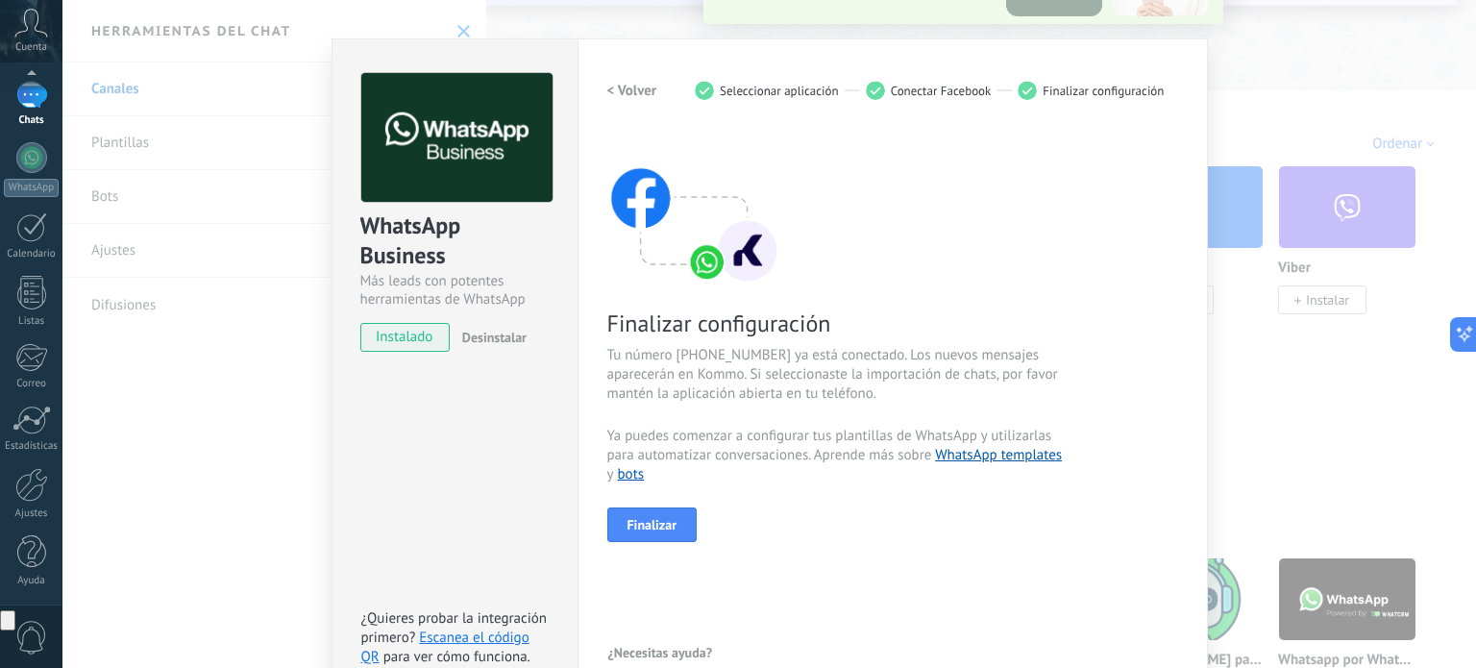
drag, startPoint x: 628, startPoint y: 380, endPoint x: 815, endPoint y: 410, distance: 188.7
click at [813, 410] on div "Finalizar configuración Tu número [PHONE_NUMBER] ya está conectado. Los nuevos …" at bounding box center [892, 336] width 571 height 411
click at [815, 410] on div "Finalizar configuración Tu número [PHONE_NUMBER] ya está conectado. Los nuevos …" at bounding box center [892, 336] width 571 height 411
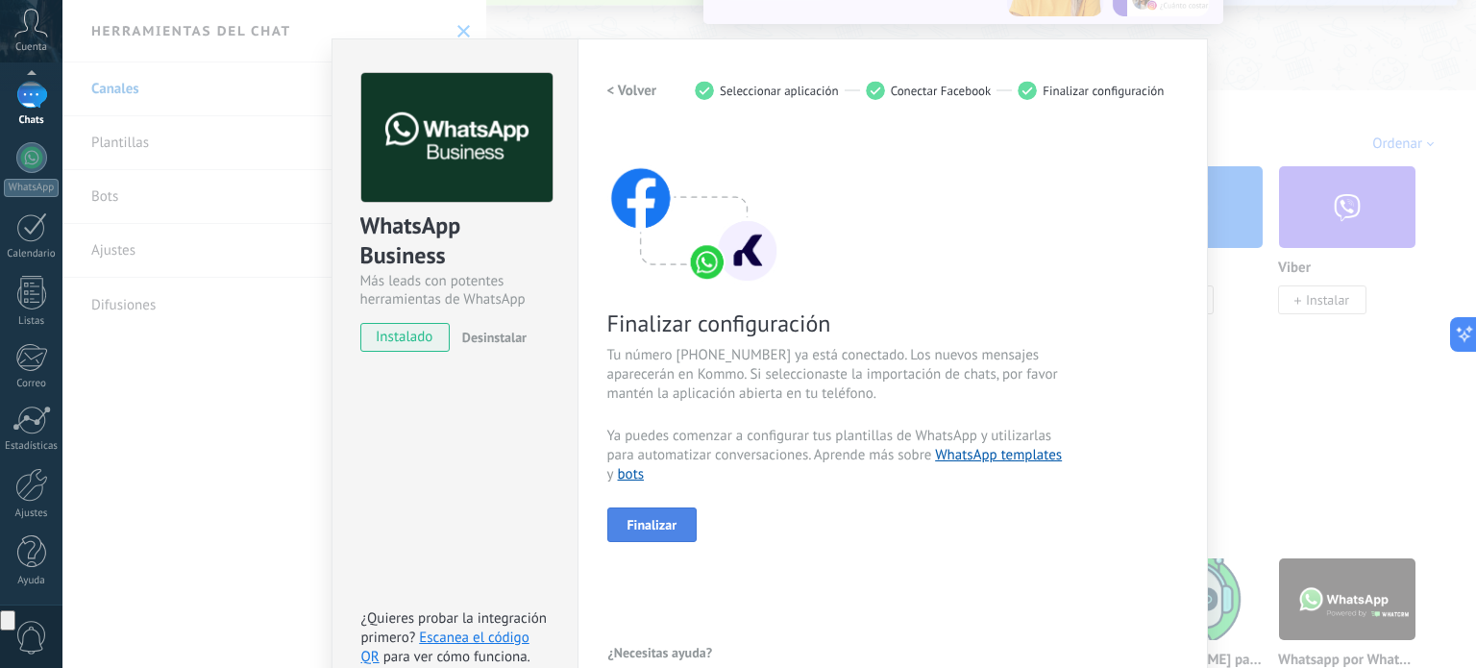
click at [672, 518] on span "Finalizar" at bounding box center [652, 524] width 50 height 13
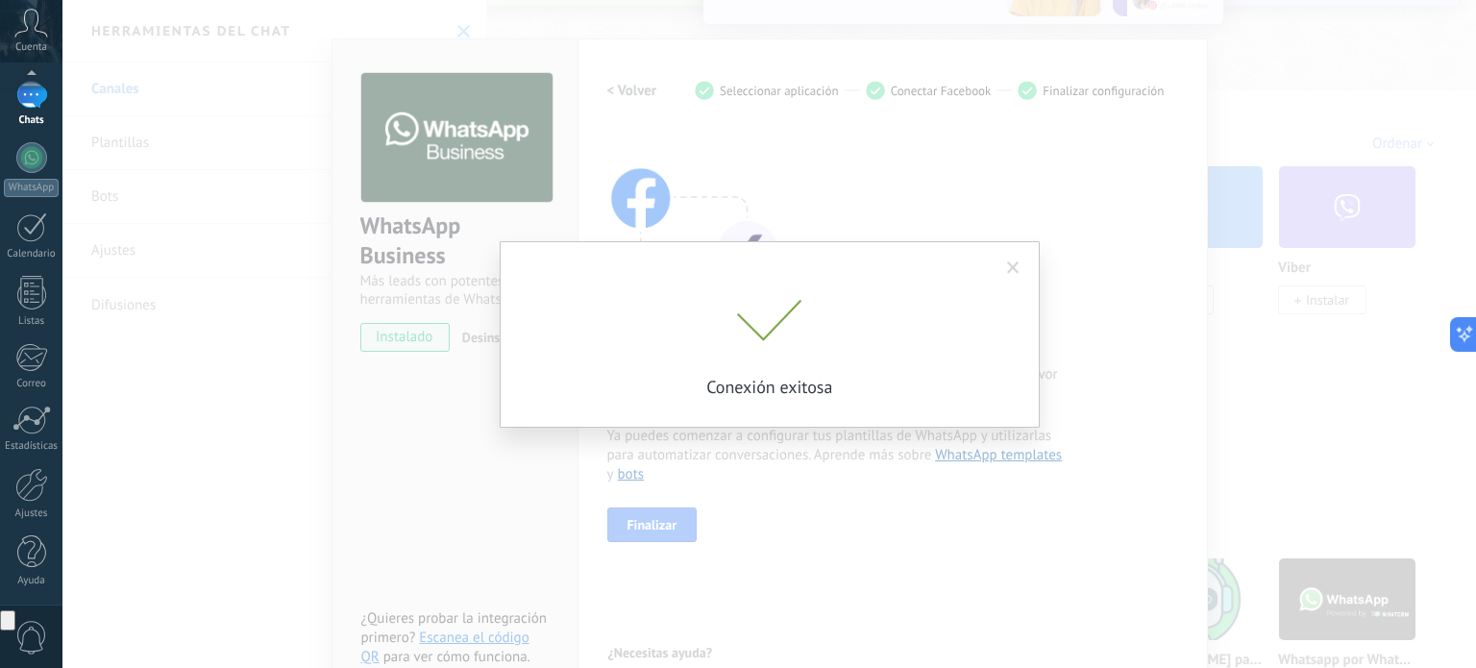
click at [654, 505] on div "Conexión exitosa" at bounding box center [768, 334] width 1413 height 668
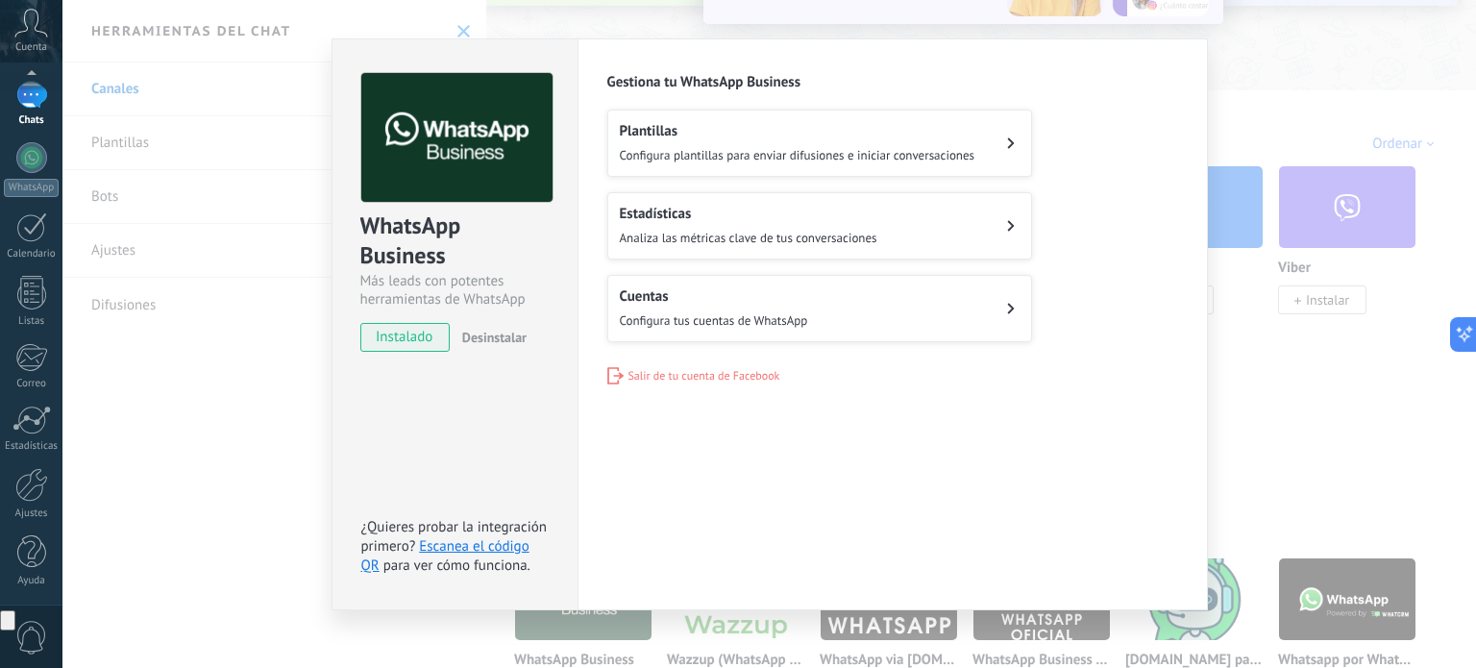
click at [719, 236] on span "Analiza las métricas clave de tus conversaciones" at bounding box center [748, 238] width 257 height 16
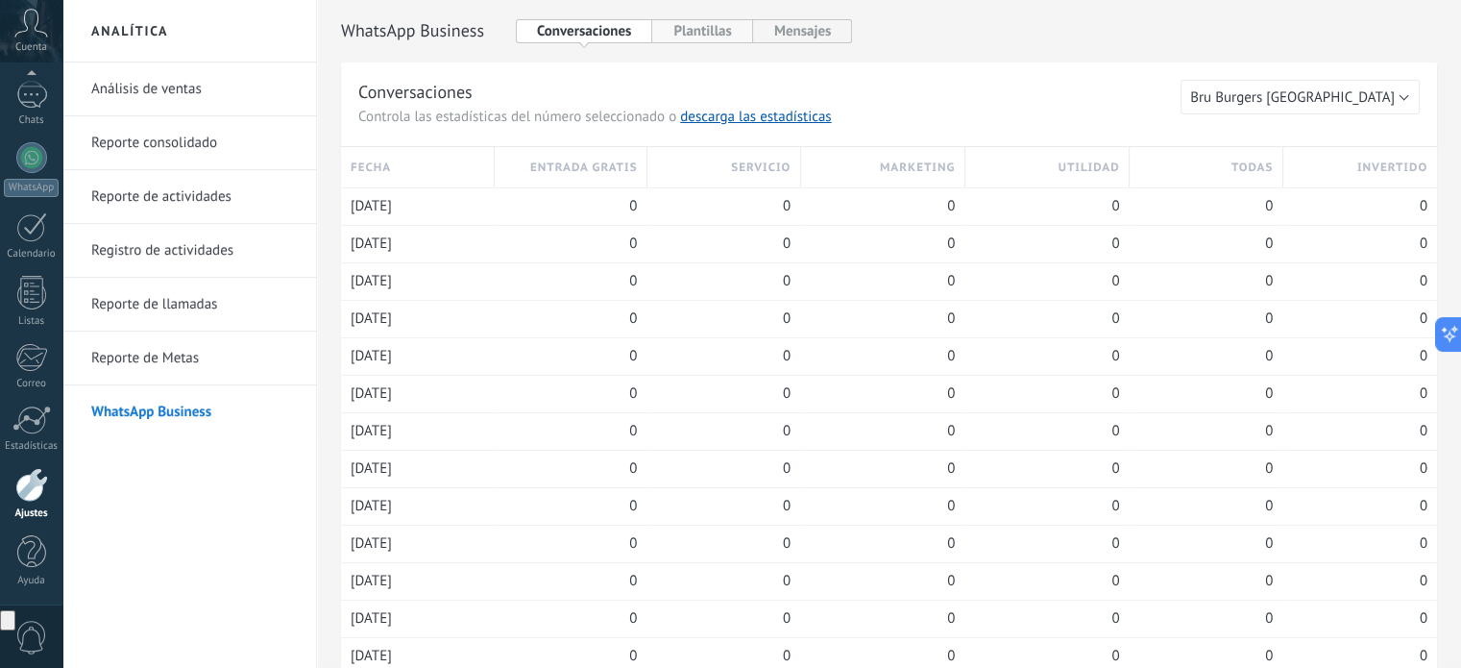
click at [703, 37] on button "Plantillas" at bounding box center [702, 31] width 100 height 24
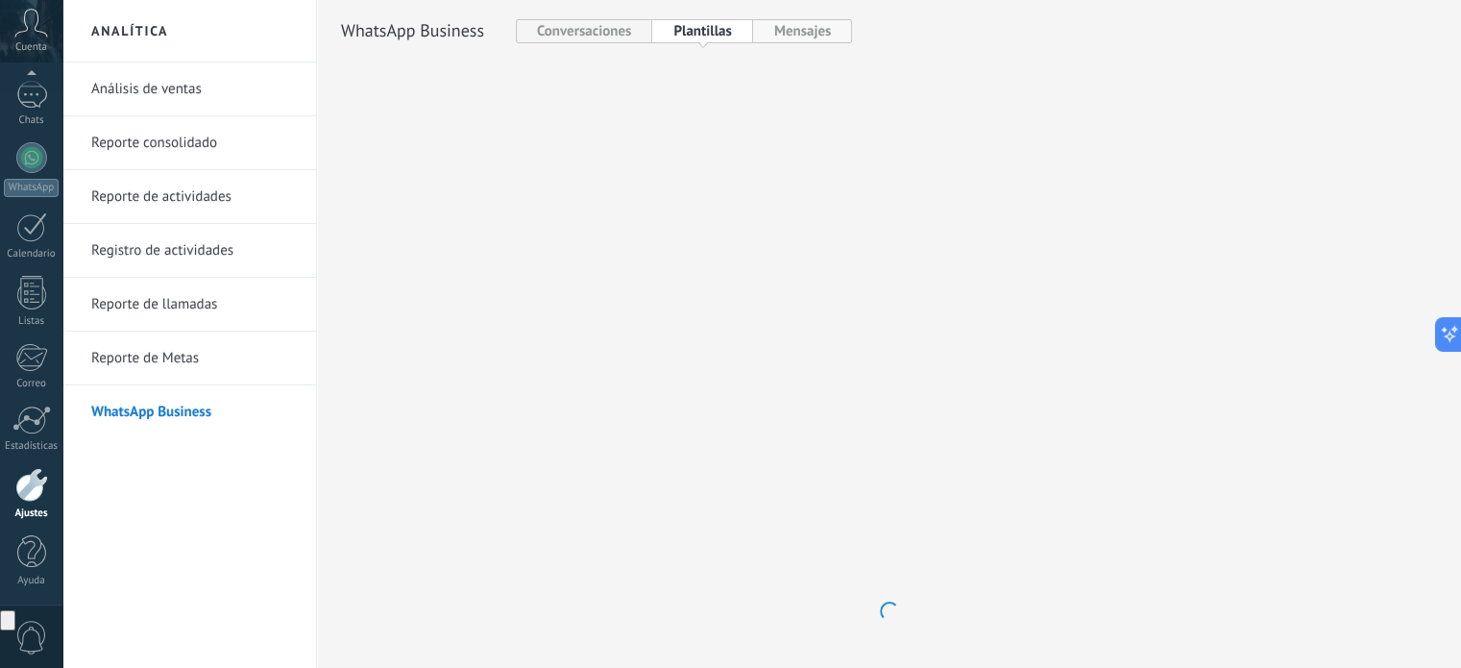
click at [770, 32] on button "Mensajes" at bounding box center [803, 31] width 100 height 24
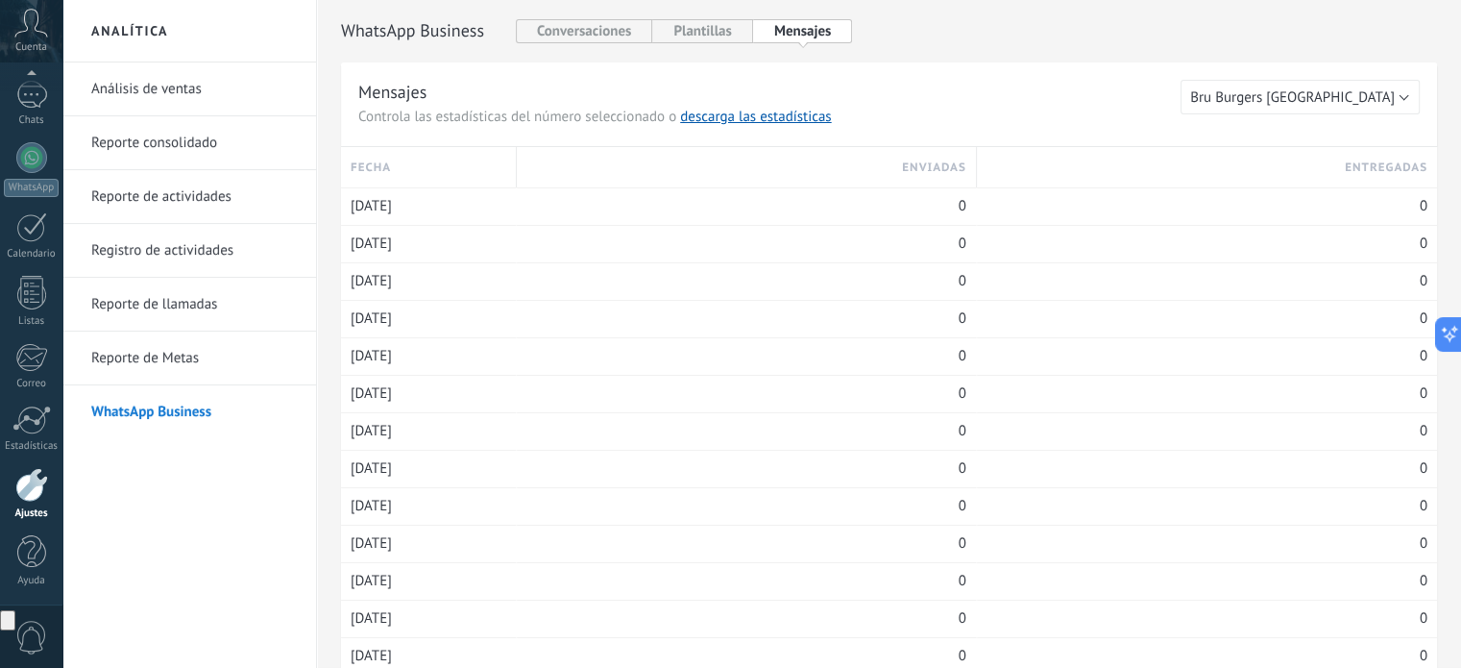
click at [198, 92] on link "Análisis de ventas" at bounding box center [194, 89] width 206 height 54
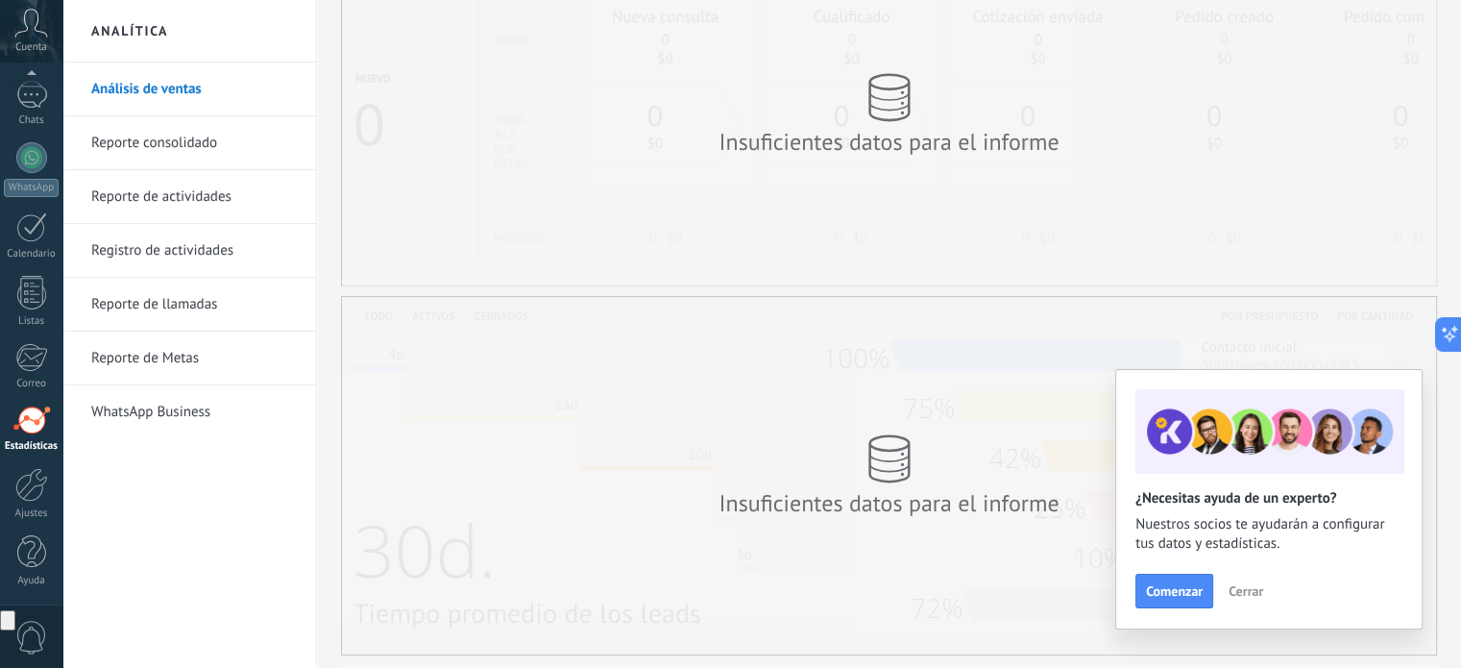
scroll to position [123, 0]
click at [1241, 587] on span "Cerrar" at bounding box center [1246, 590] width 35 height 13
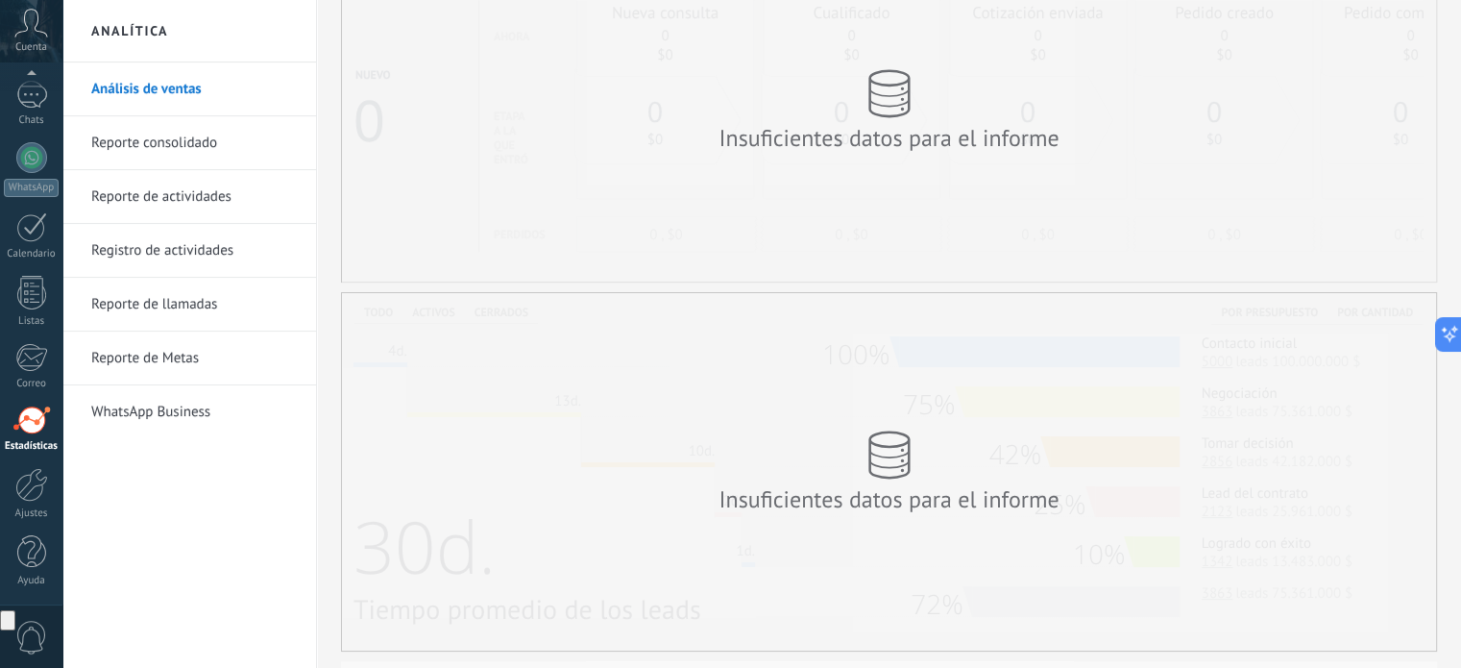
click at [181, 414] on link "WhatsApp Business" at bounding box center [194, 412] width 206 height 54
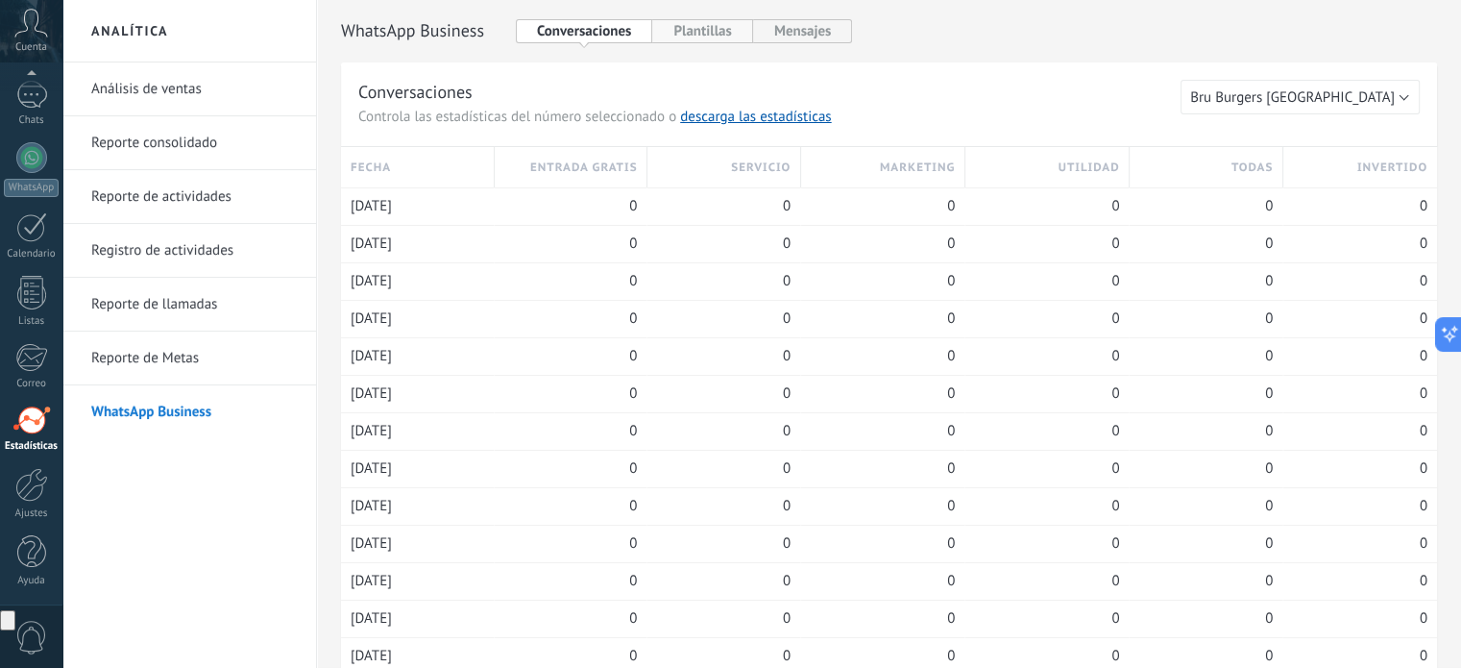
click at [696, 36] on button "Plantillas" at bounding box center [702, 31] width 100 height 24
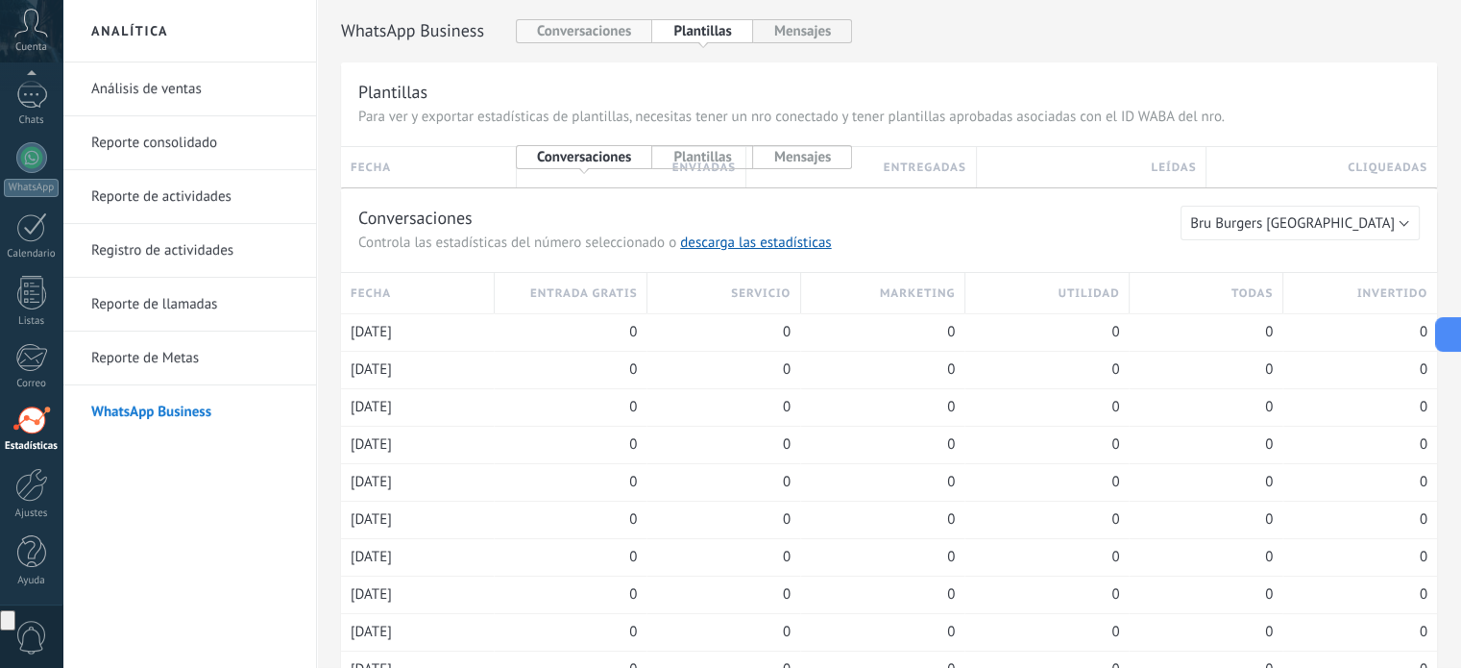
click at [633, 29] on button "Conversaciones" at bounding box center [584, 31] width 137 height 24
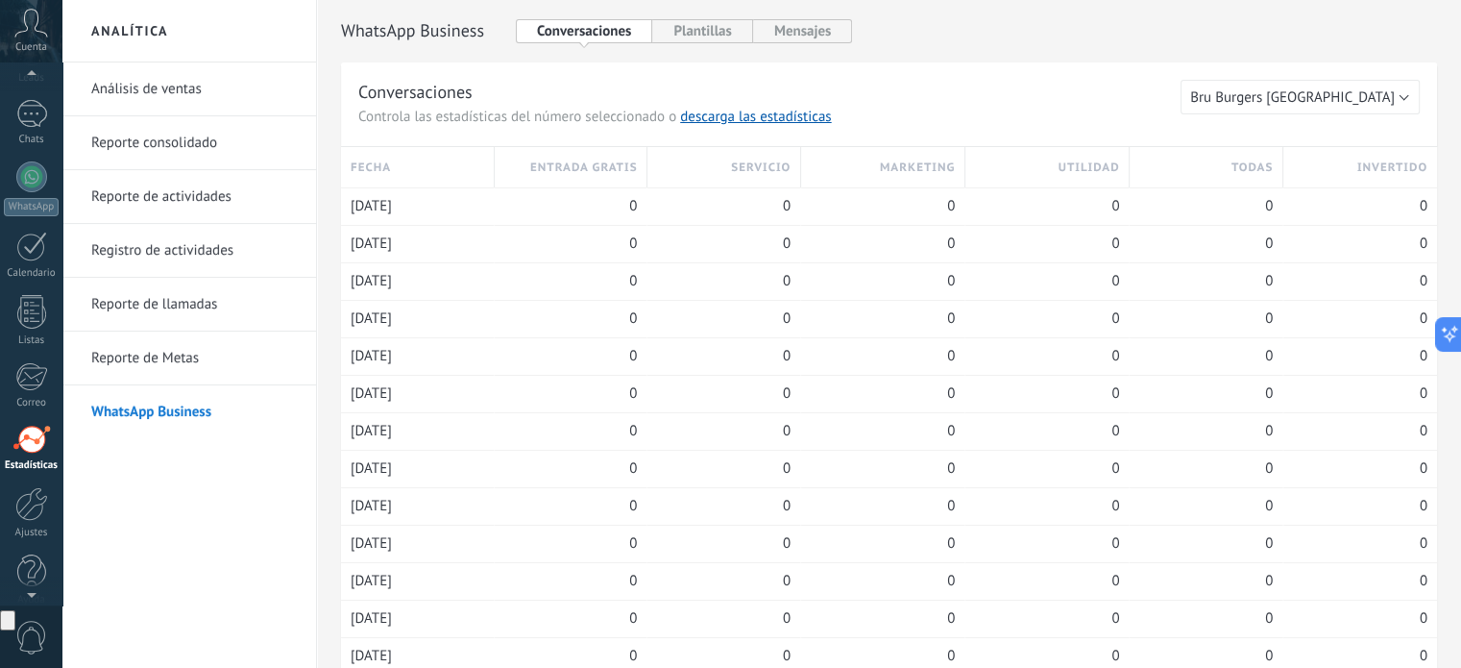
click at [25, 87] on div at bounding box center [31, 76] width 62 height 29
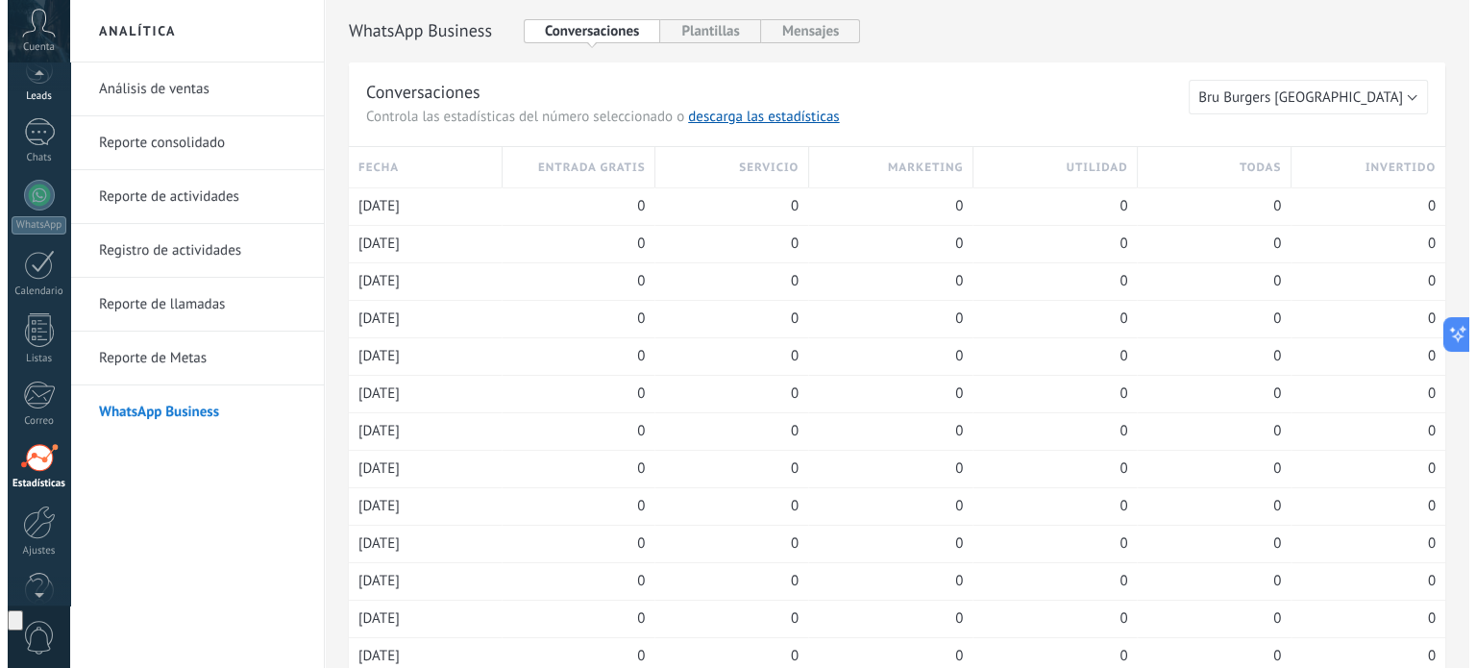
scroll to position [75, 0]
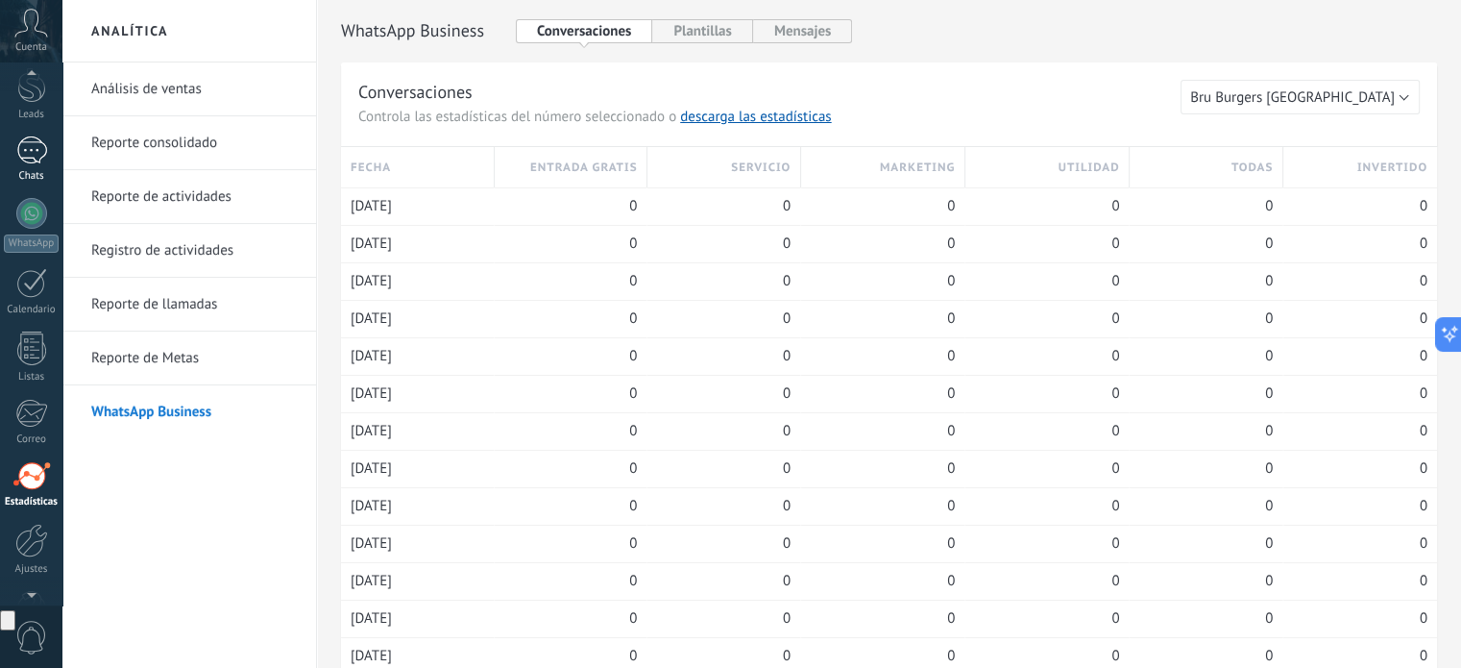
click at [23, 137] on div at bounding box center [31, 150] width 31 height 28
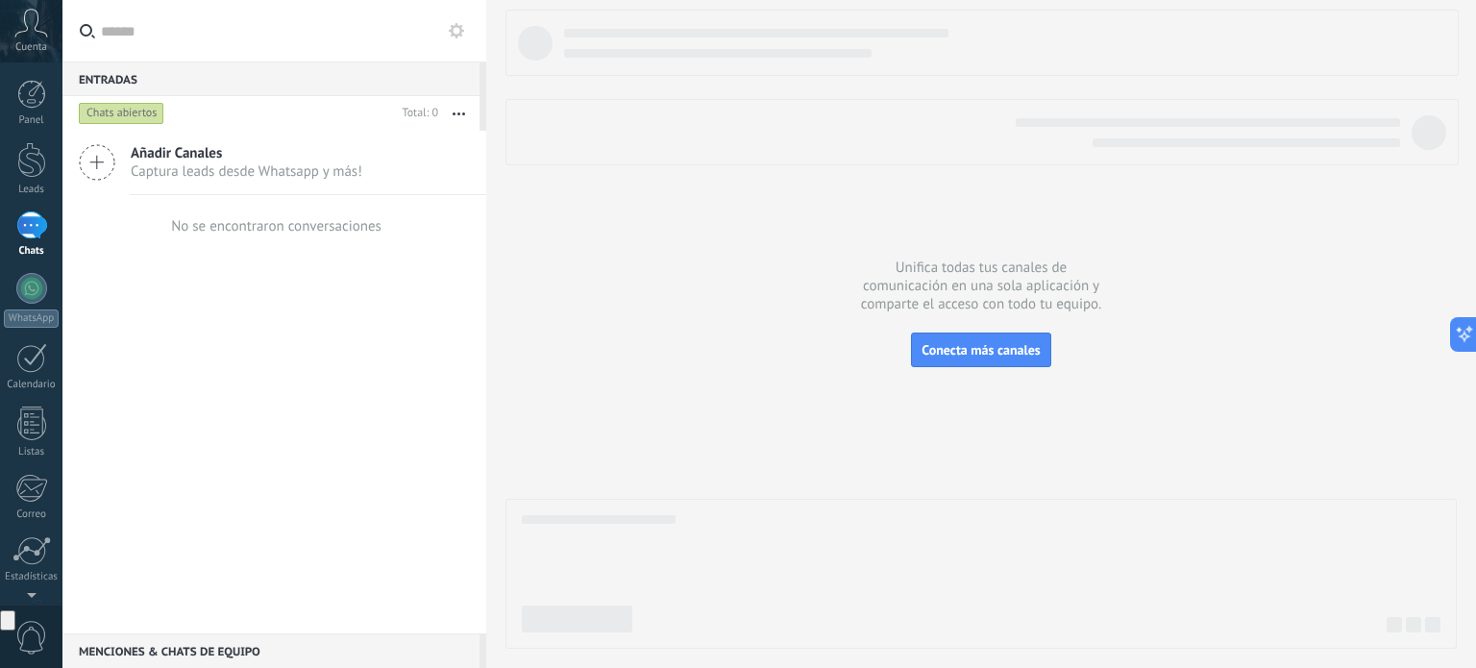
click at [133, 168] on span "Captura leads desde Whatsapp y más!" at bounding box center [247, 171] width 232 height 18
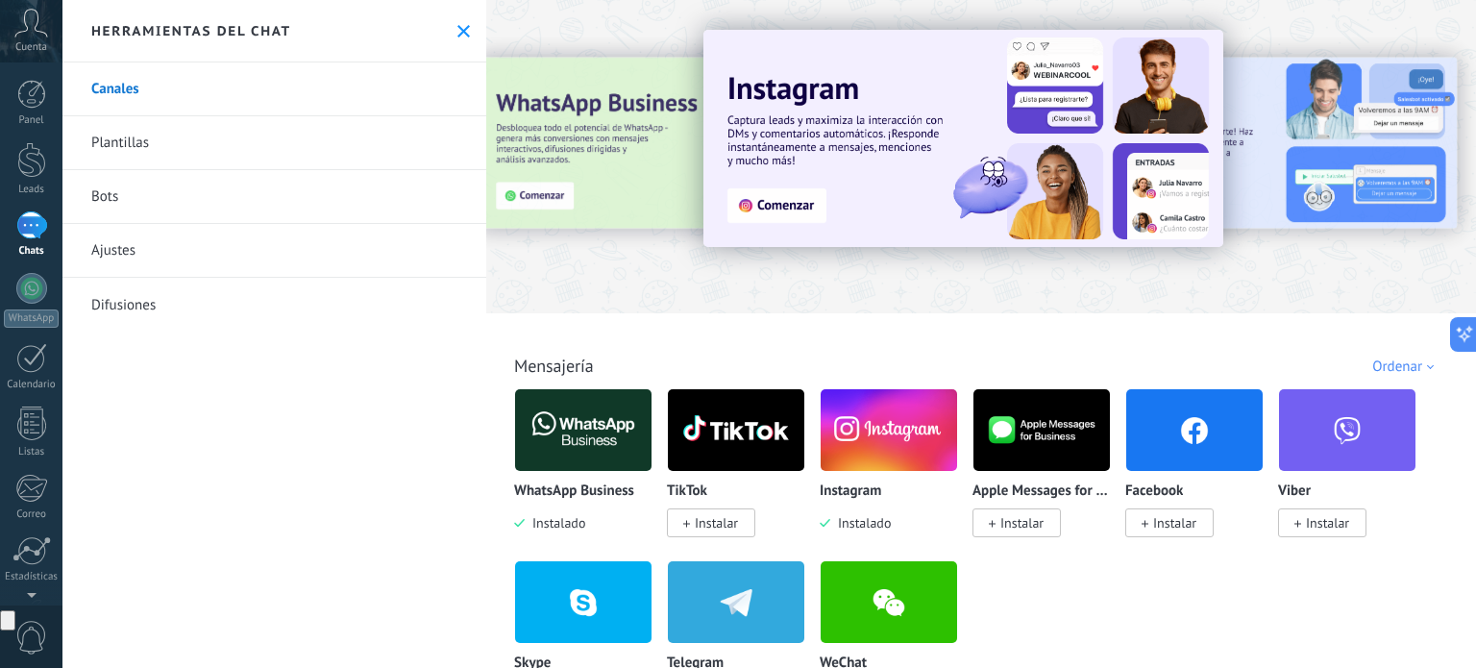
click at [1315, 313] on div "Todo Bandeja de entrada Automatizaciones Fuentes de leads Soluciones de IA Inst…" at bounding box center [981, 344] width 978 height 62
click at [587, 257] on div at bounding box center [981, 151] width 990 height 276
click at [132, 311] on link "Difusiones" at bounding box center [274, 305] width 424 height 54
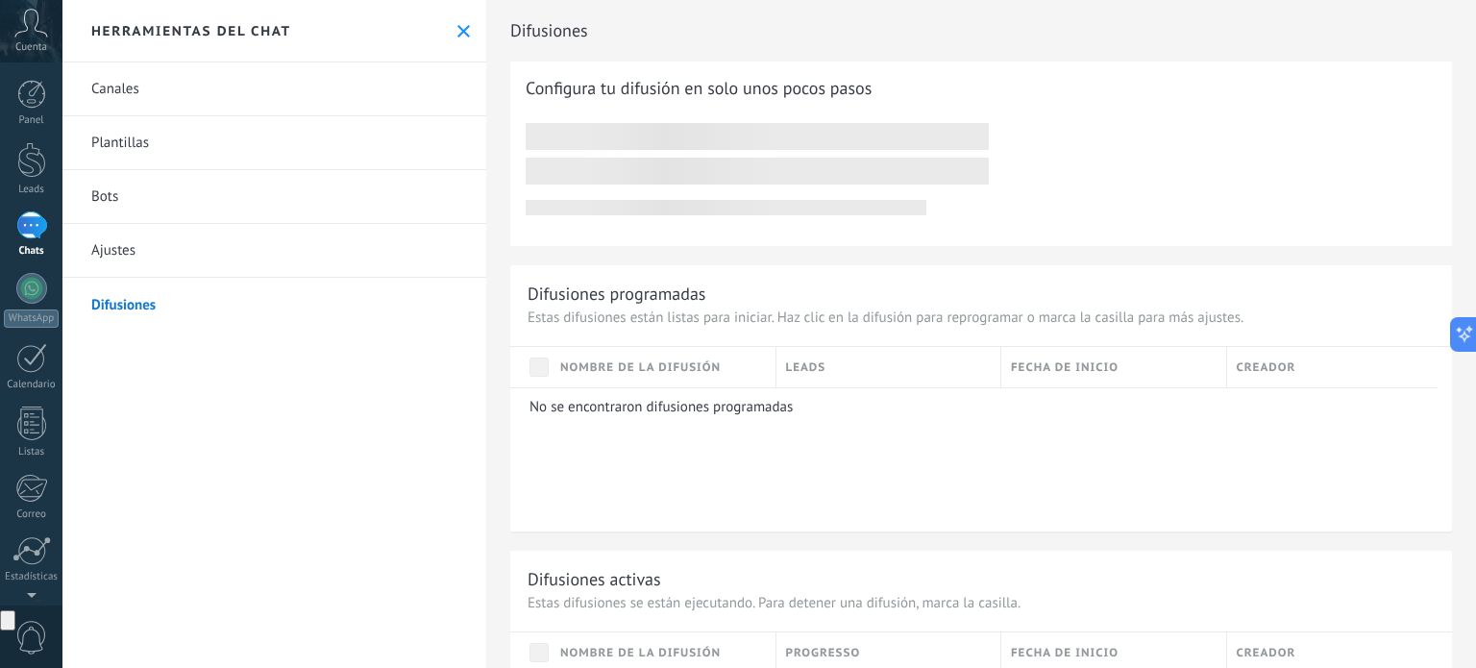
click at [138, 259] on link "Ajustes" at bounding box center [274, 251] width 424 height 54
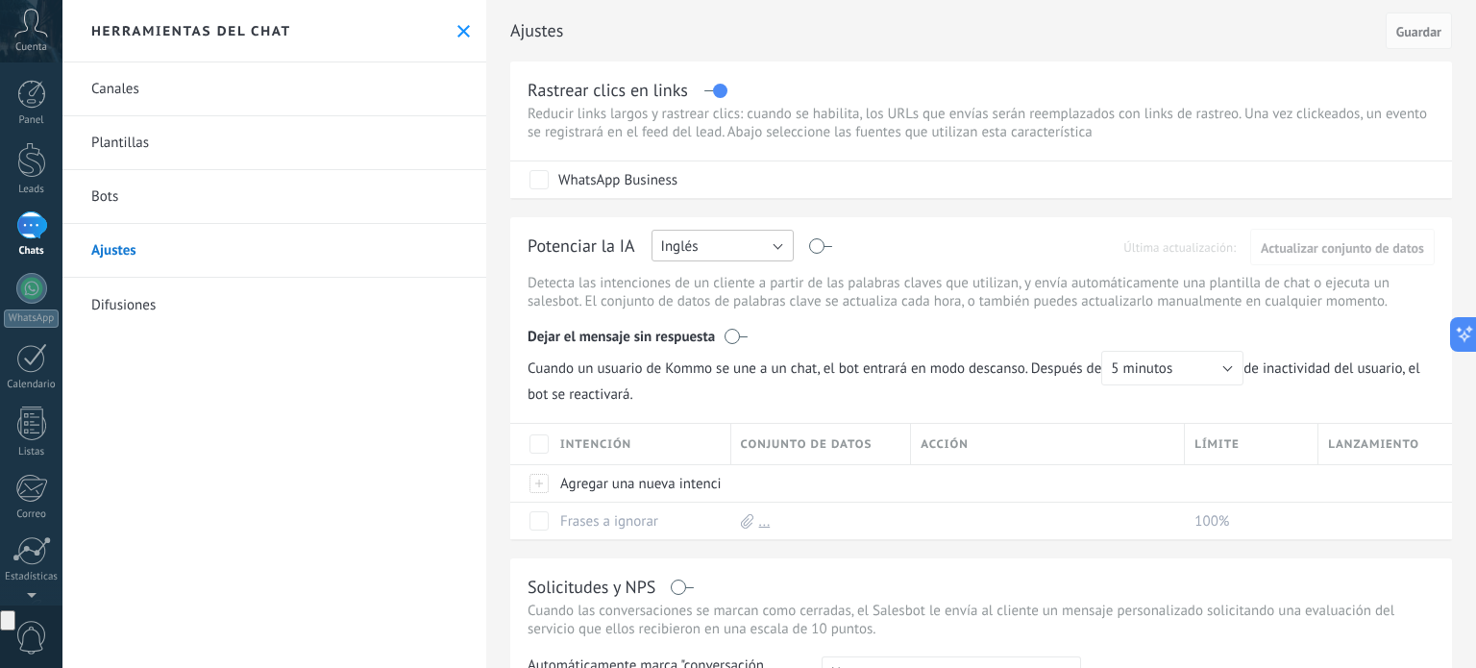
click at [723, 237] on button "Inglés" at bounding box center [722, 246] width 142 height 32
click at [722, 296] on li "Español" at bounding box center [716, 312] width 153 height 33
